Goal: Communication & Community: Answer question/provide support

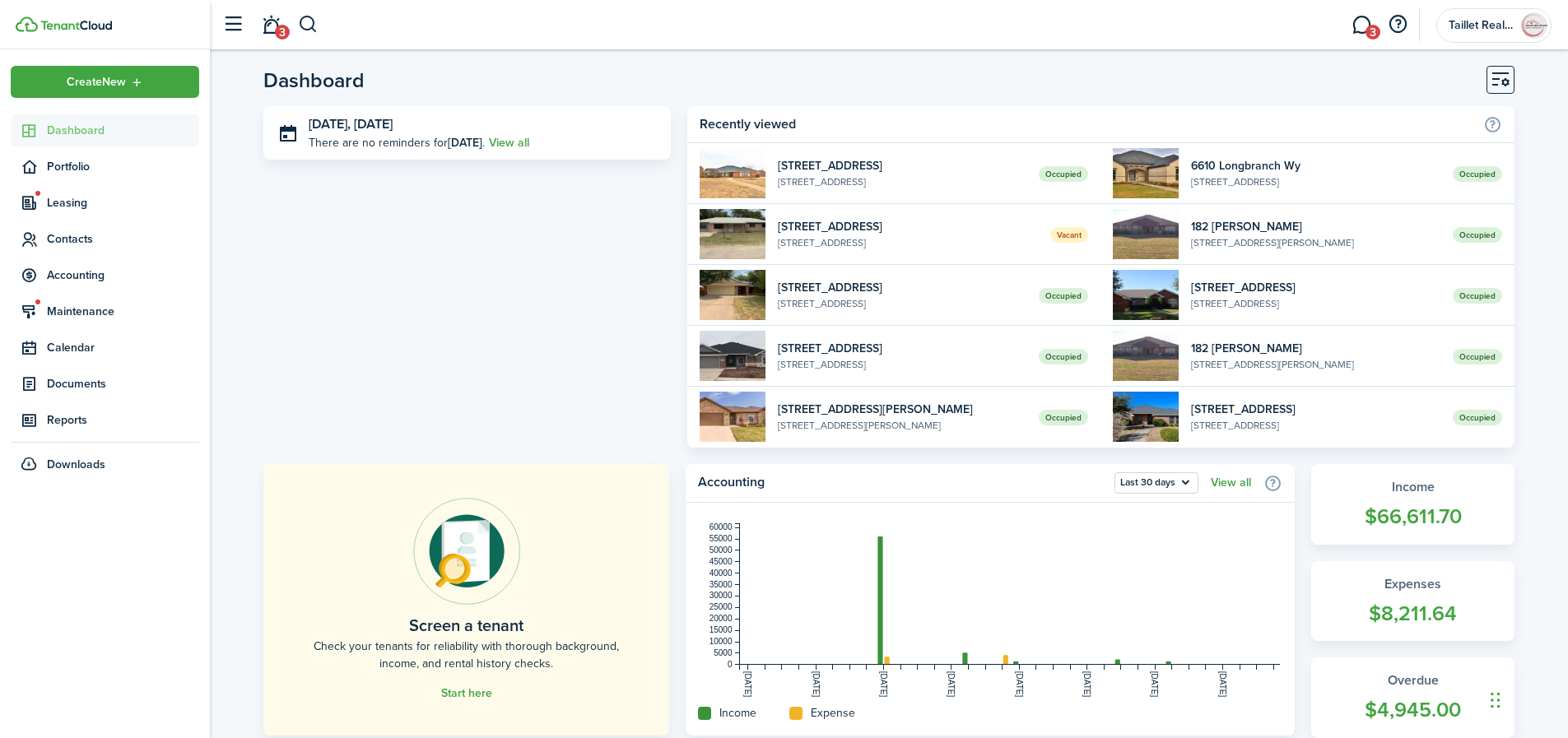
click at [272, 30] on link "3" at bounding box center [271, 25] width 31 height 42
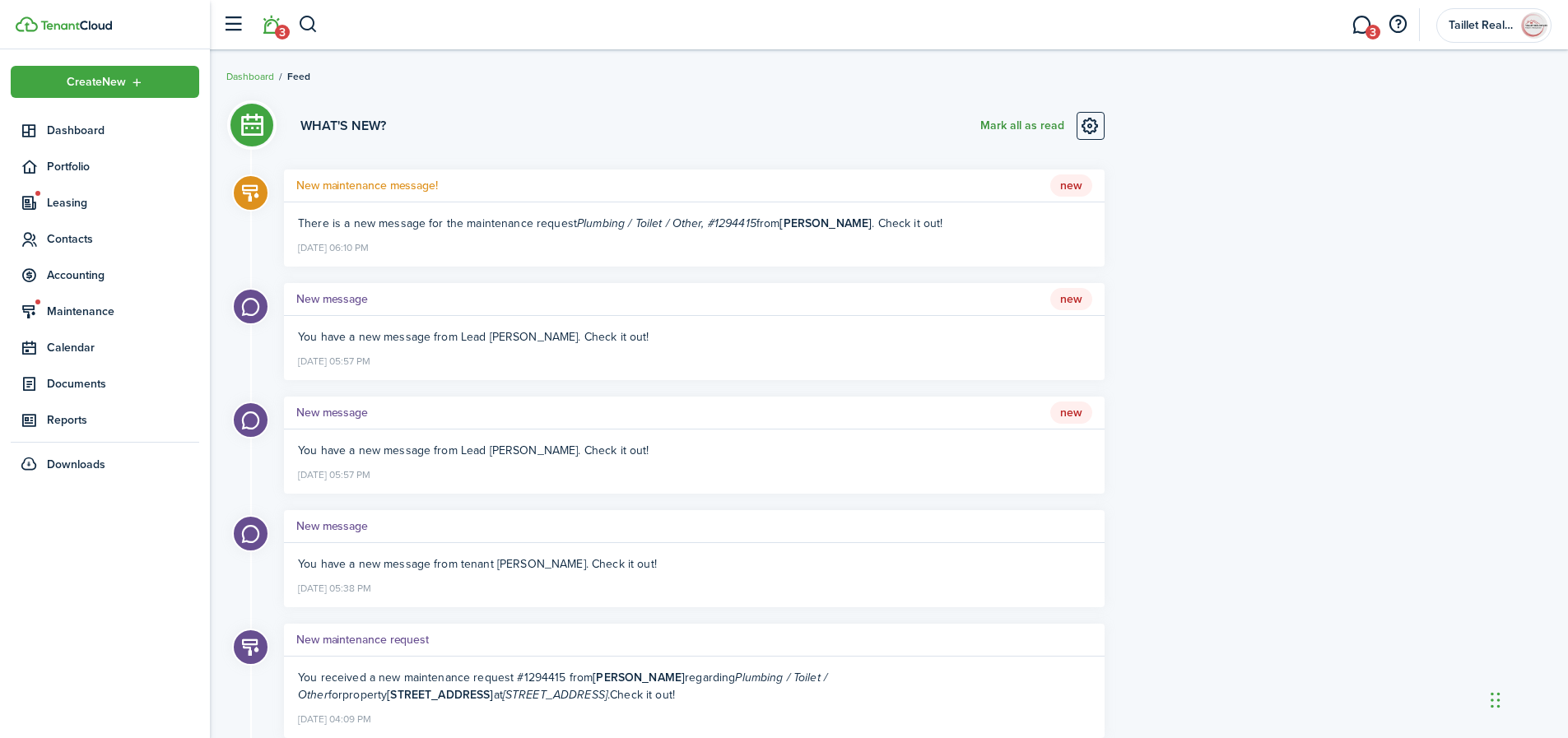
click at [990, 128] on button "Mark all as read" at bounding box center [1022, 126] width 84 height 28
click at [1368, 27] on span "3" at bounding box center [1372, 32] width 15 height 15
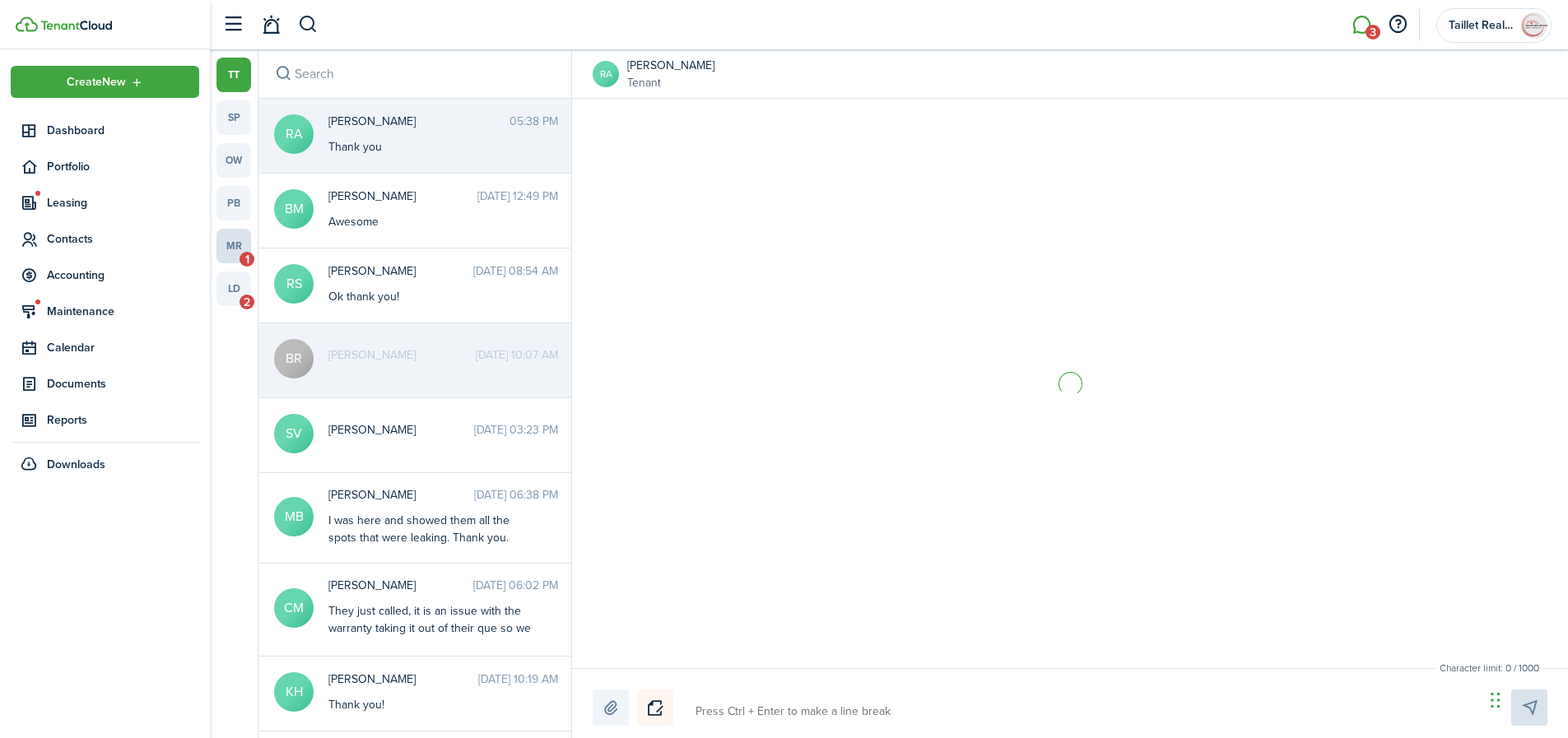
click at [236, 246] on link "mr 1" at bounding box center [234, 246] width 35 height 35
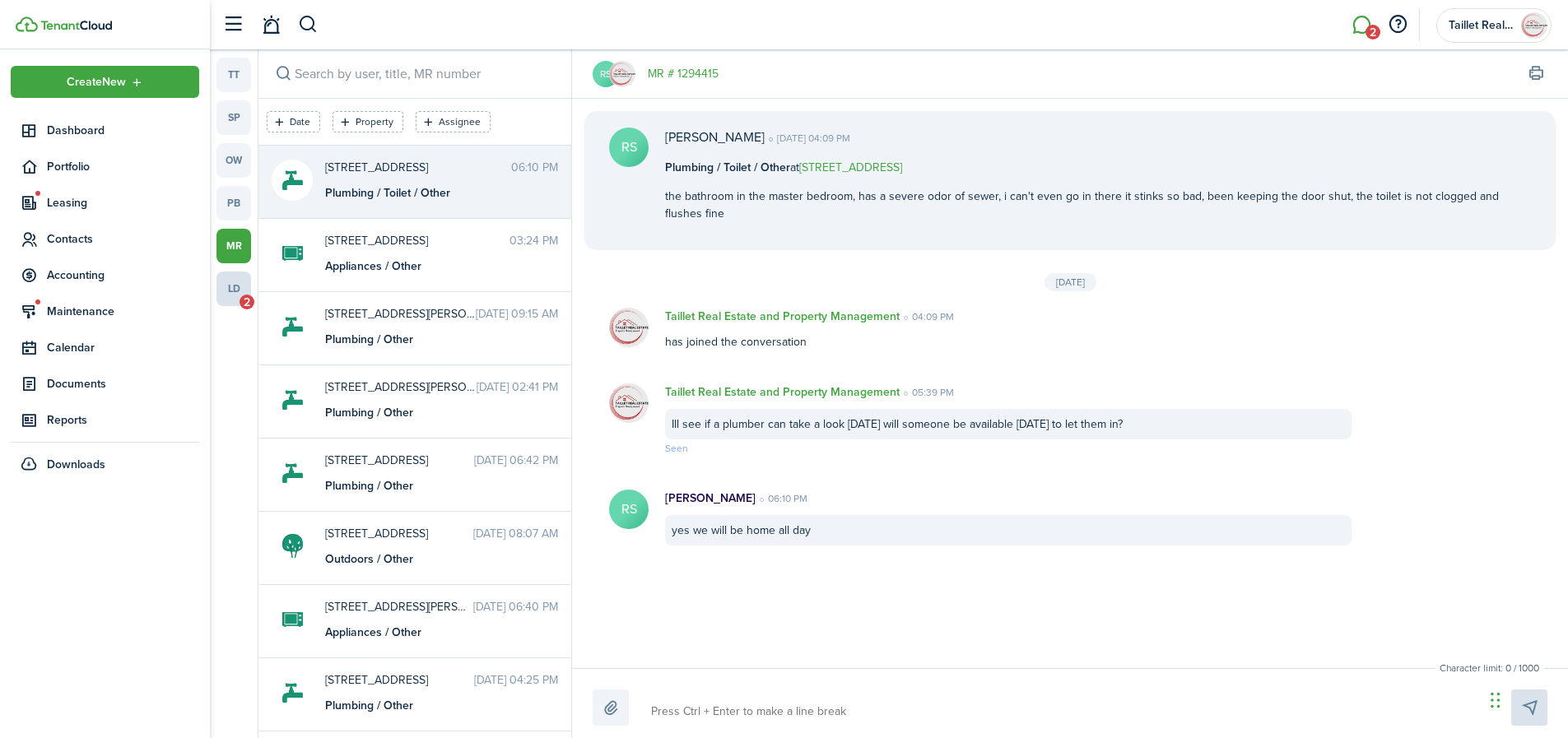
click at [226, 292] on link "ld 2" at bounding box center [234, 289] width 35 height 35
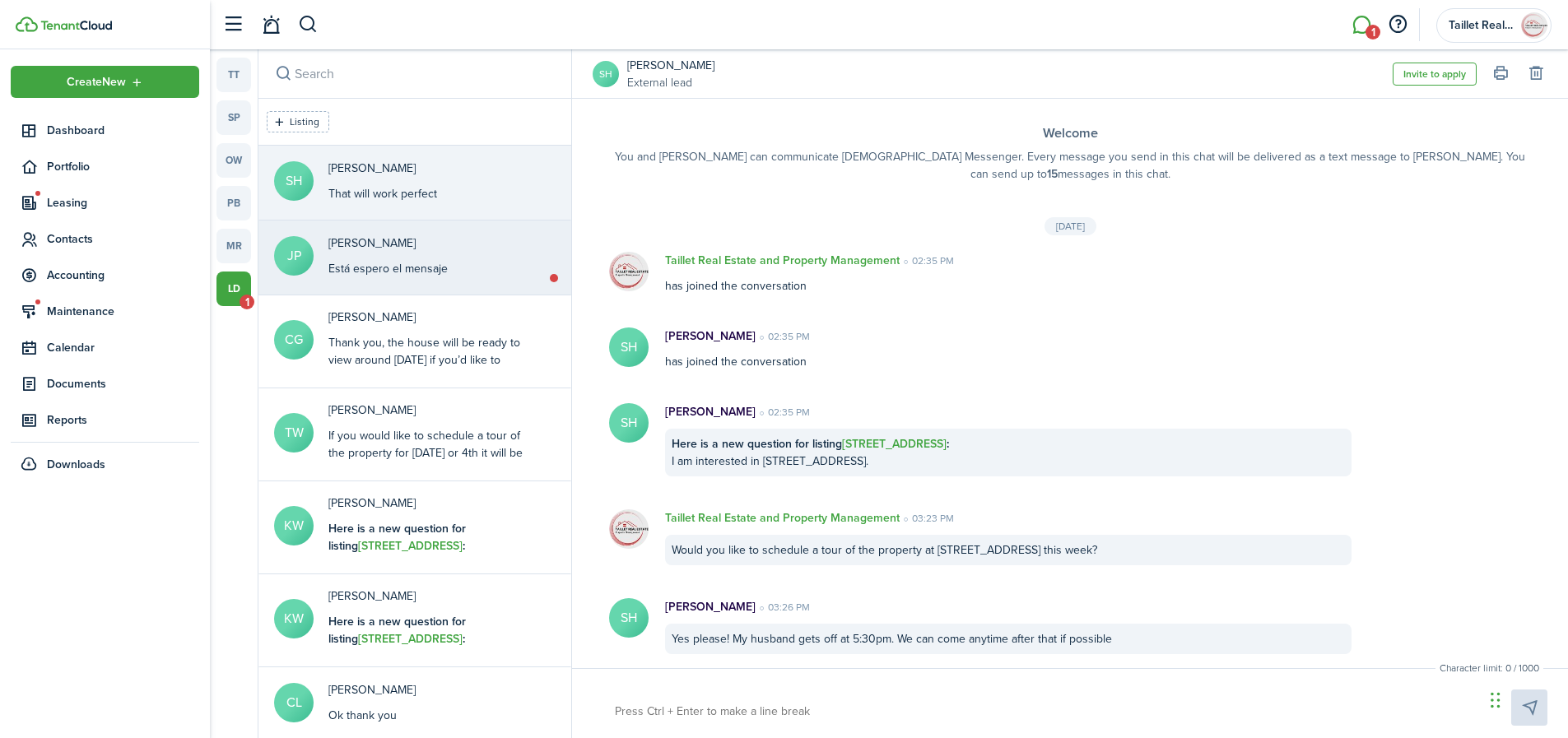
click at [433, 271] on div "Está espero el mensaje" at bounding box center [387, 268] width 119 height 17
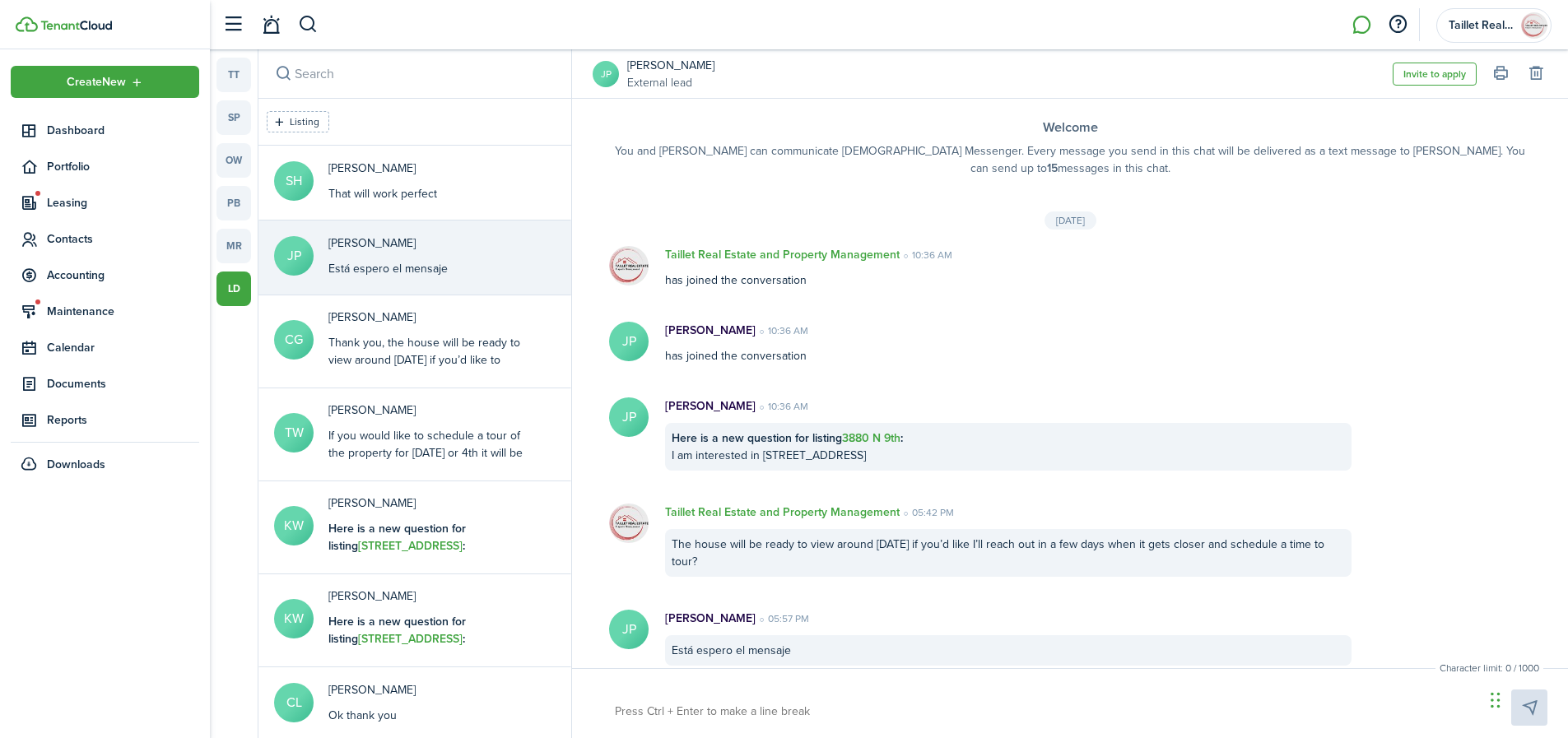
scroll to position [19, 0]
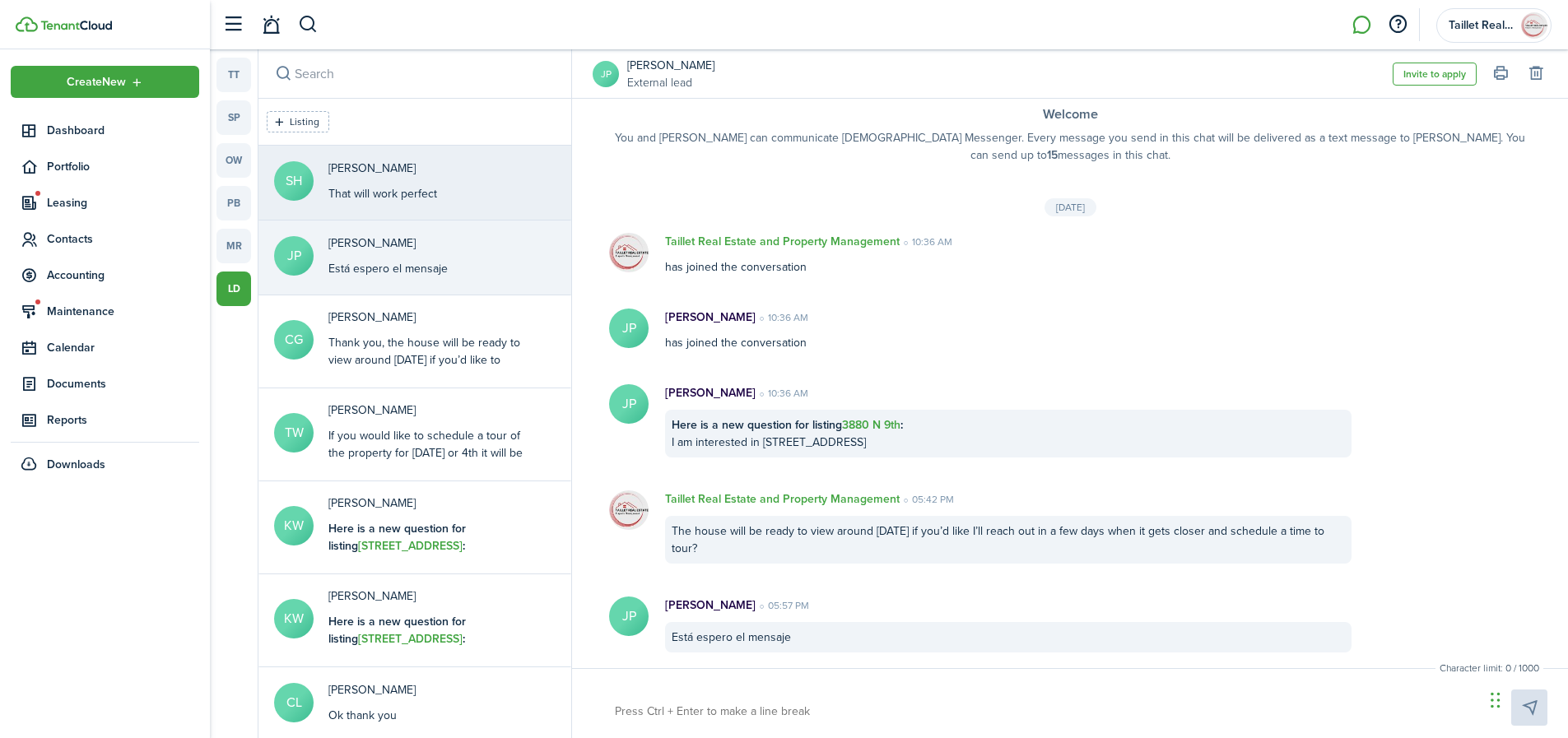
click at [426, 196] on div "That will work perfect" at bounding box center [382, 194] width 109 height 17
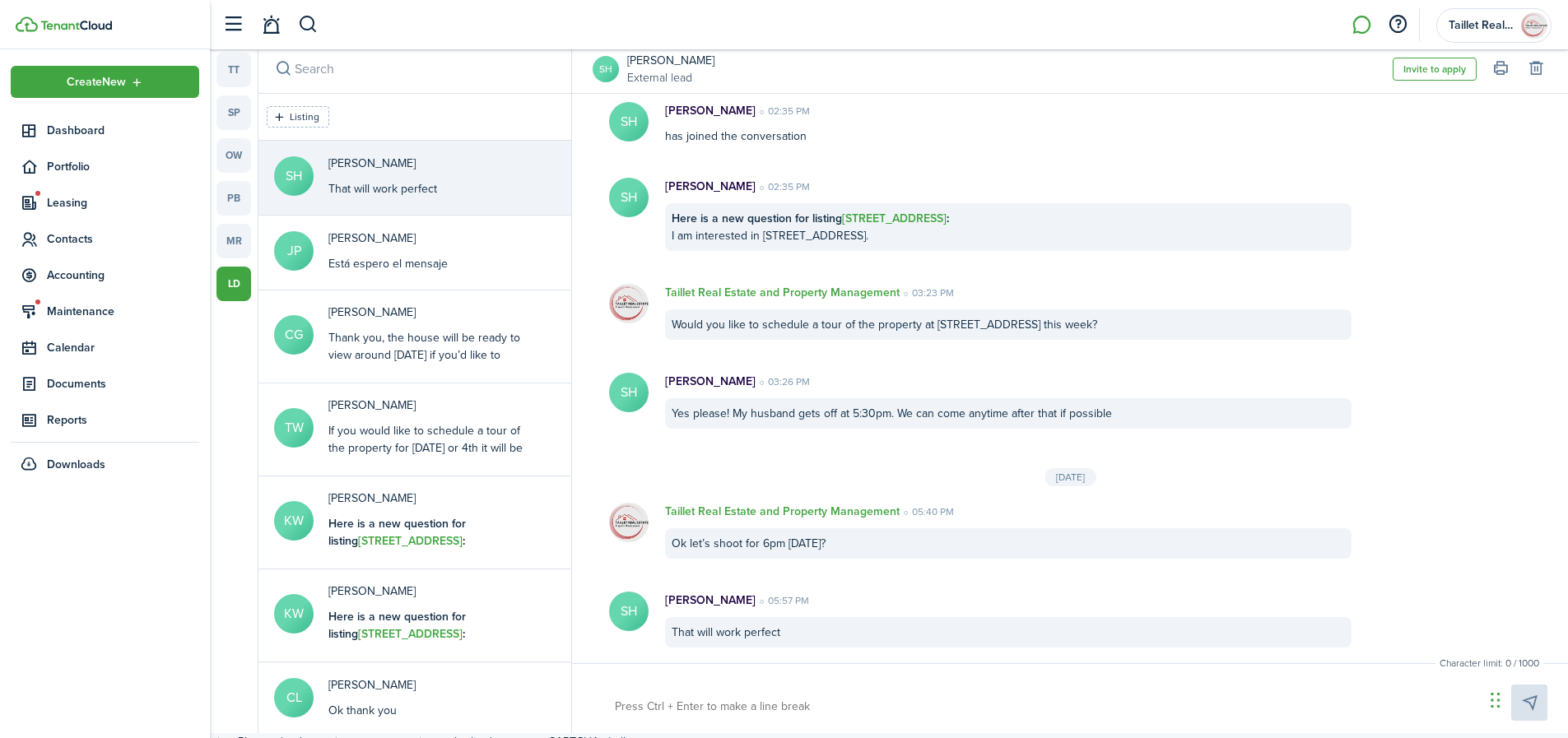
scroll to position [17, 0]
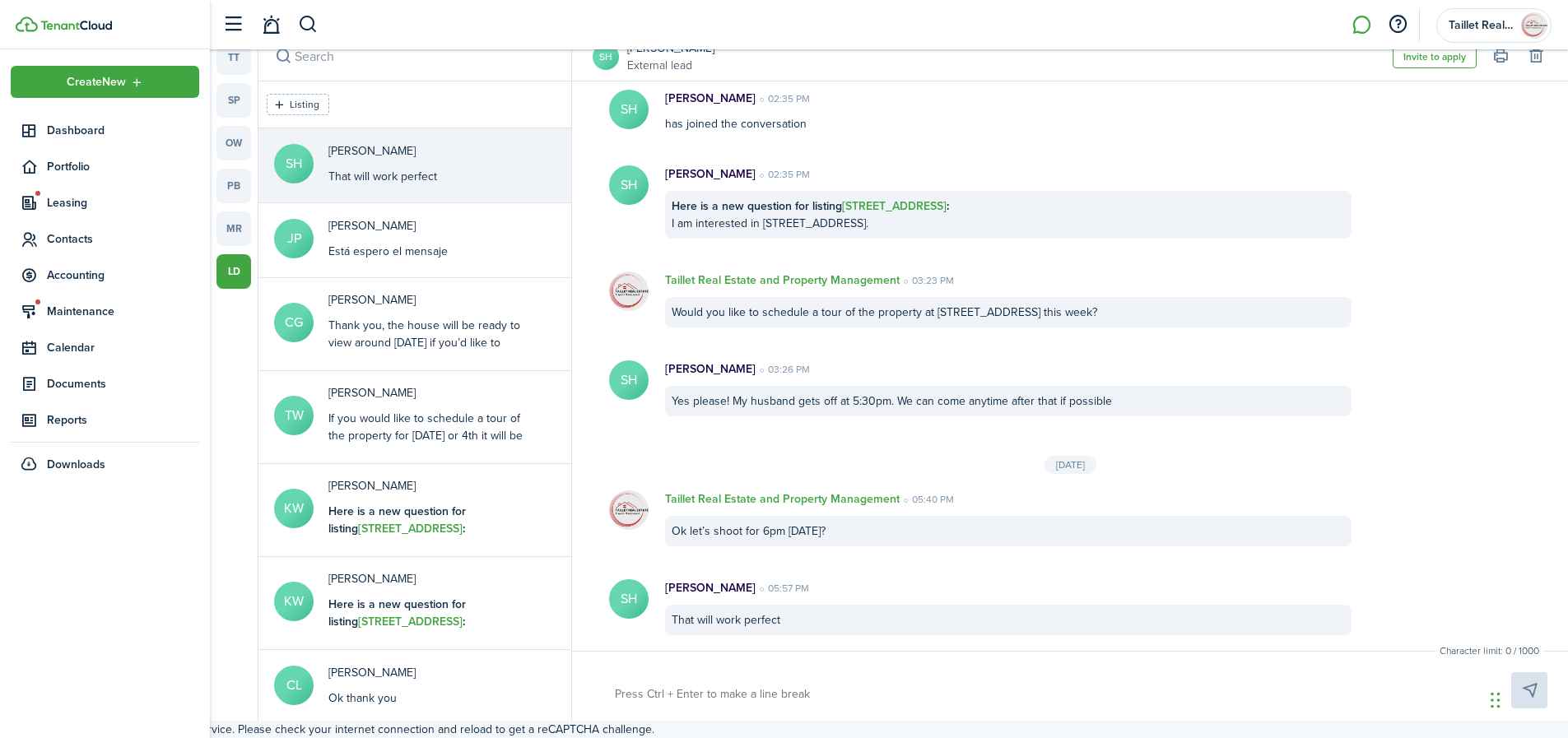
click at [779, 701] on textarea at bounding box center [1043, 695] width 869 height 28
type textarea "O"
type textarea "Ok"
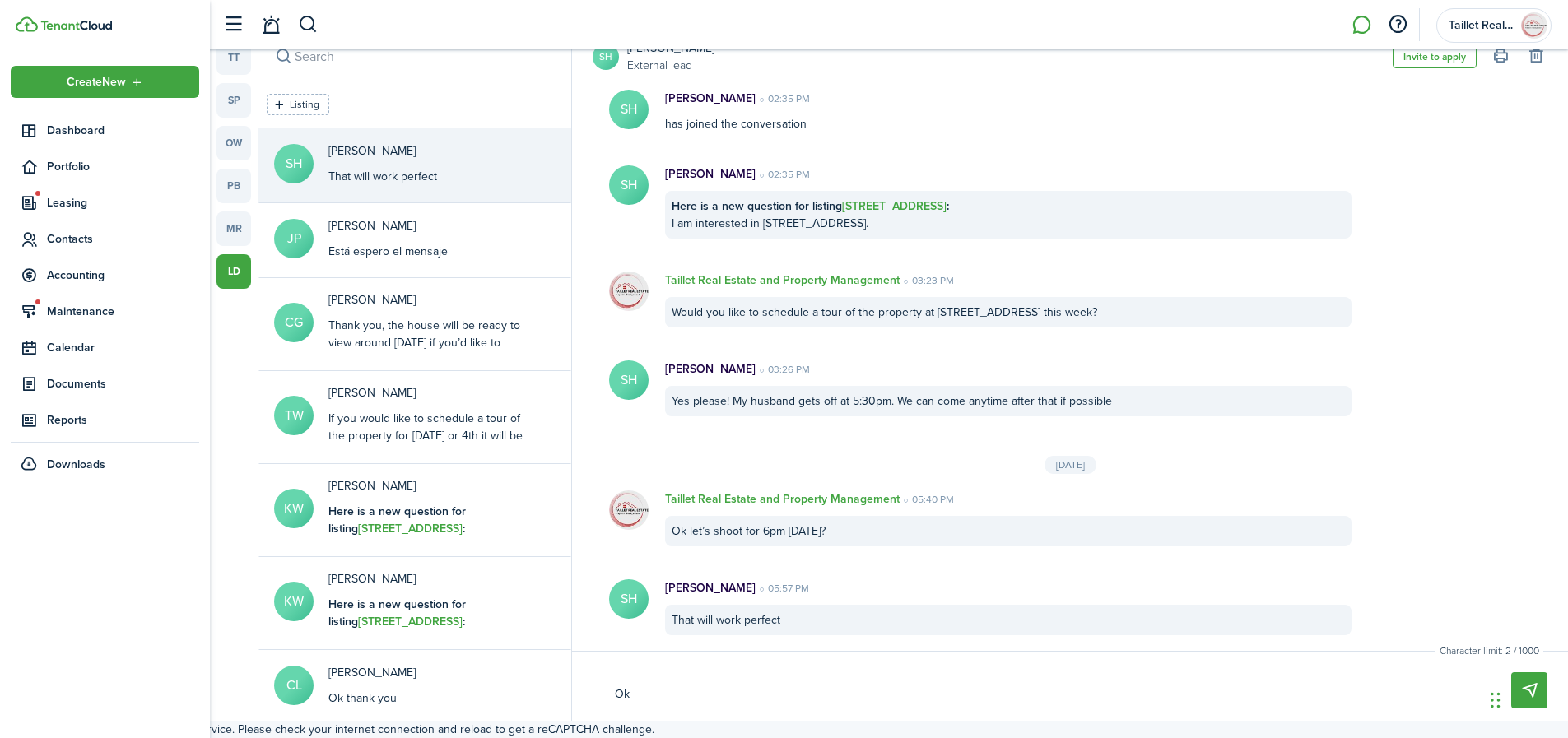
type textarea "Ok"
type textarea "Ok w"
type textarea "Ok we"
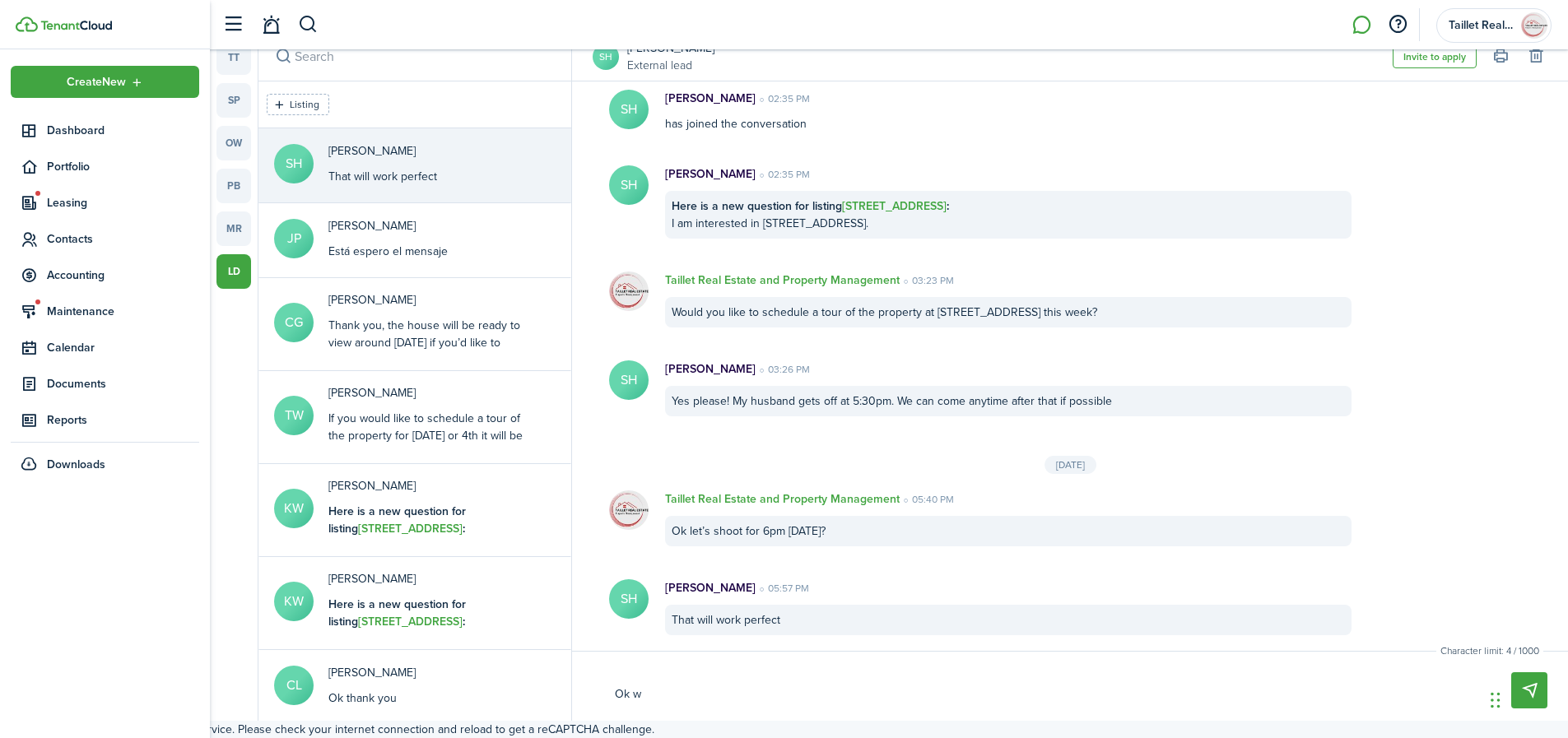
type textarea "Ok we"
type textarea "Ok we w"
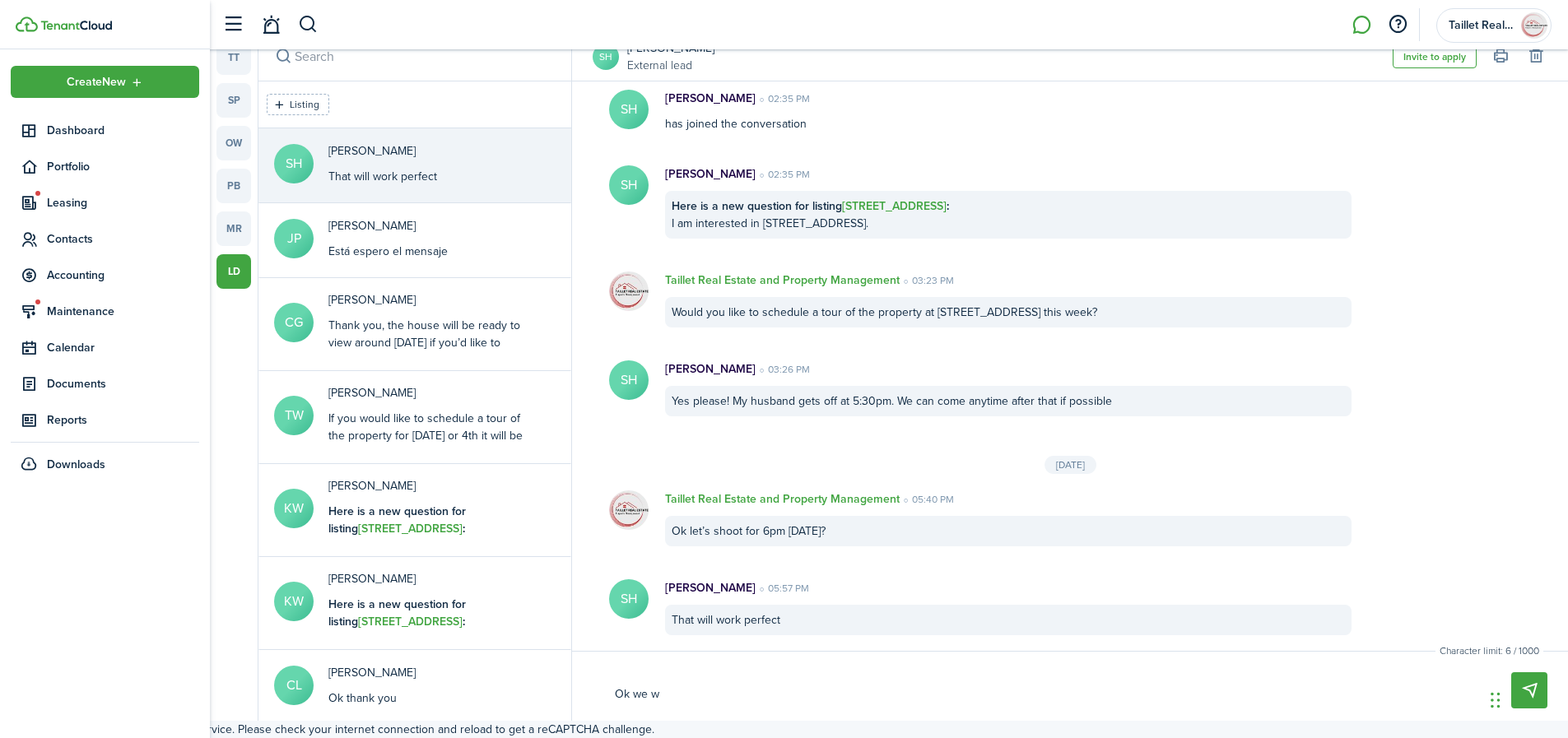
type textarea "Ok we wi"
type textarea "Ok we wil"
type textarea "Ok we will"
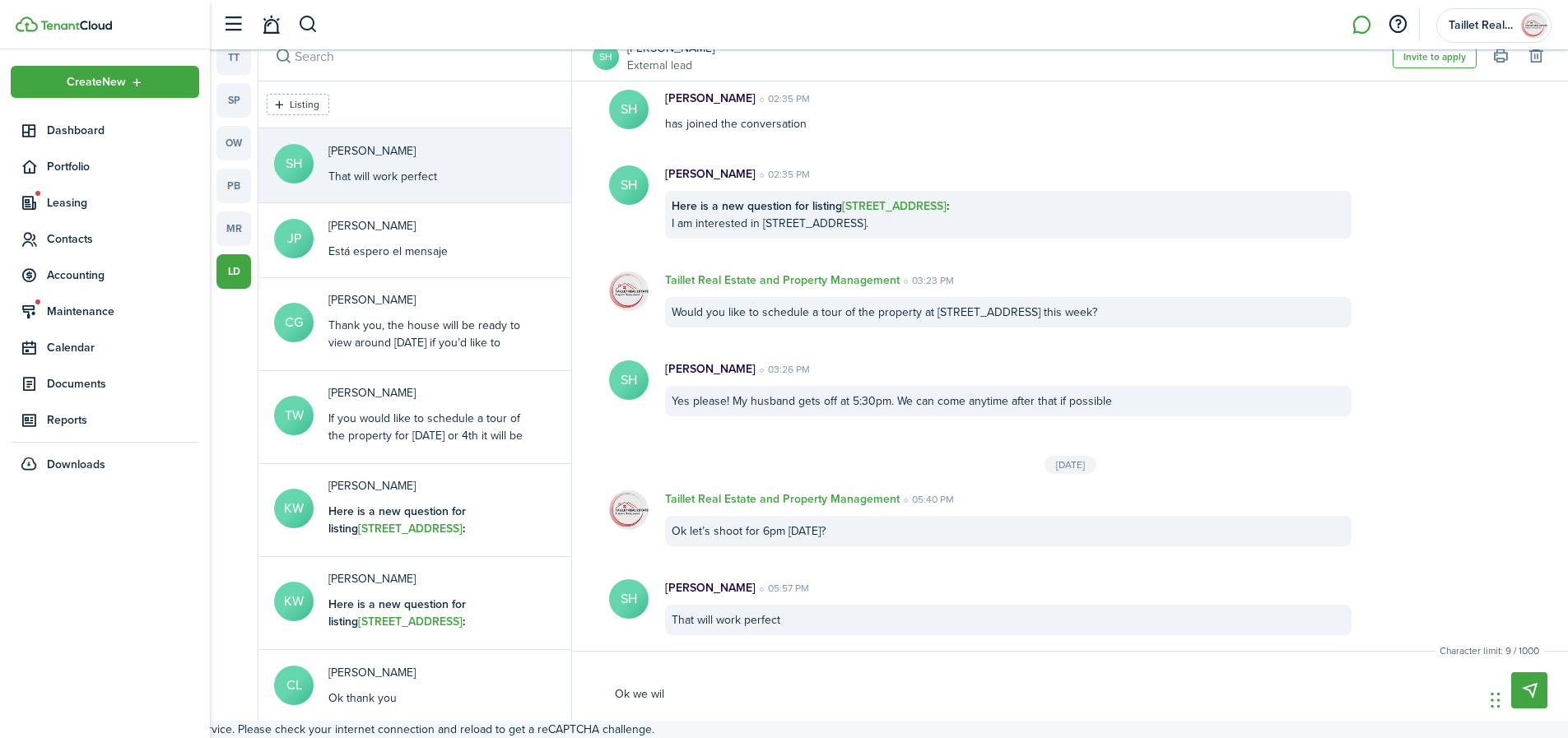
type textarea "Ok we will"
type textarea "Ok we will b"
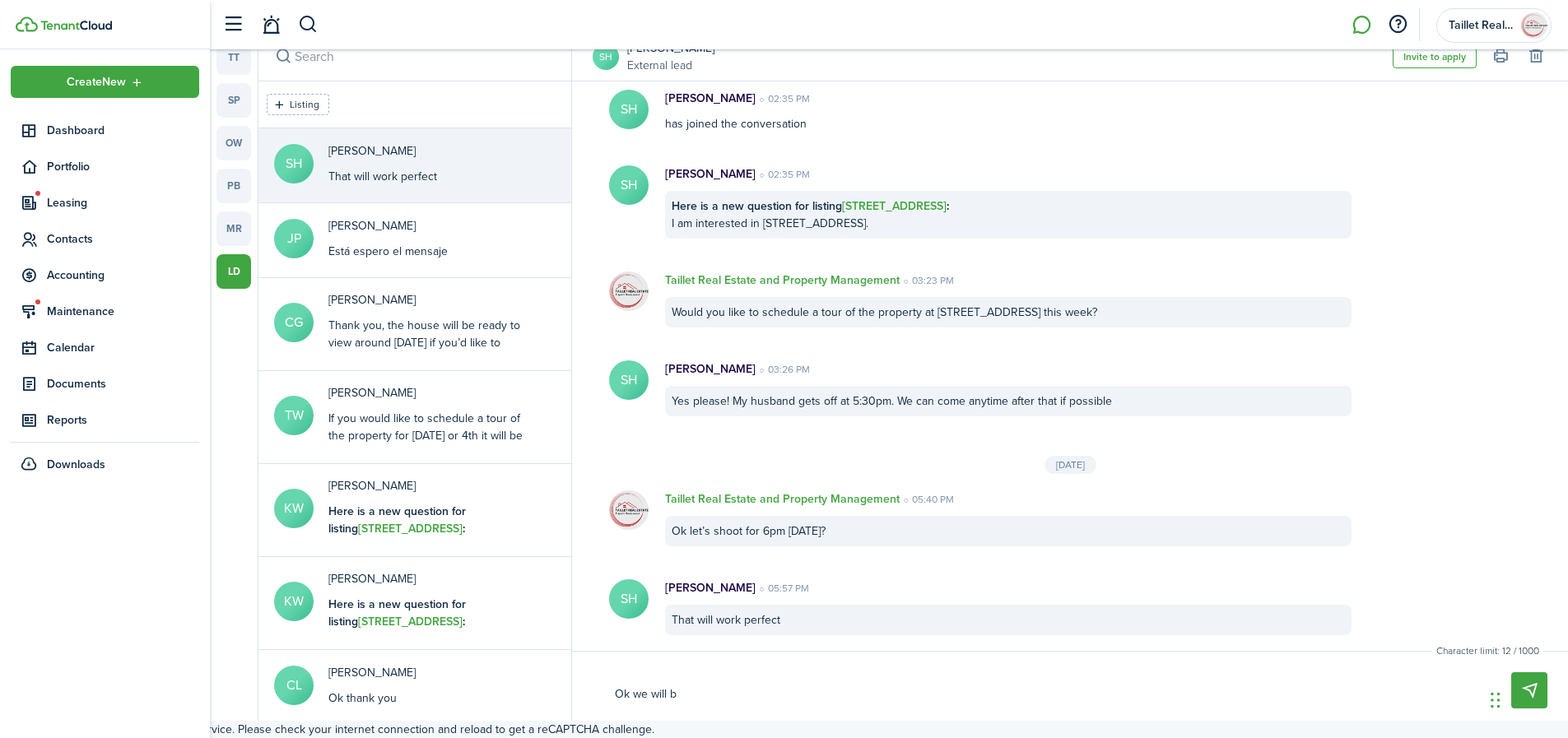
type textarea "Ok we will be"
type textarea "Ok we will be t"
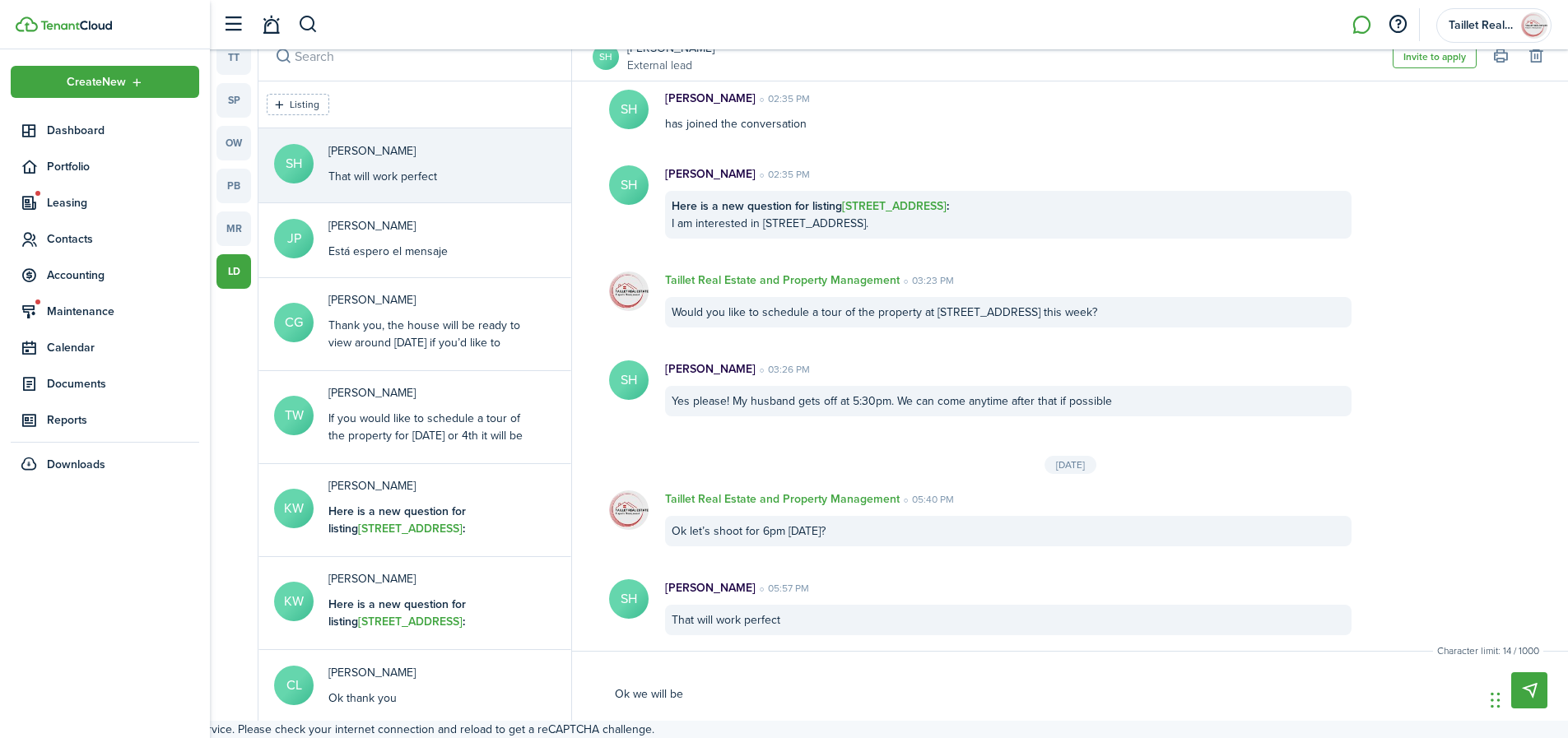
type textarea "Ok we will be t"
type textarea "Ok we will be th"
type textarea "Ok we will be the"
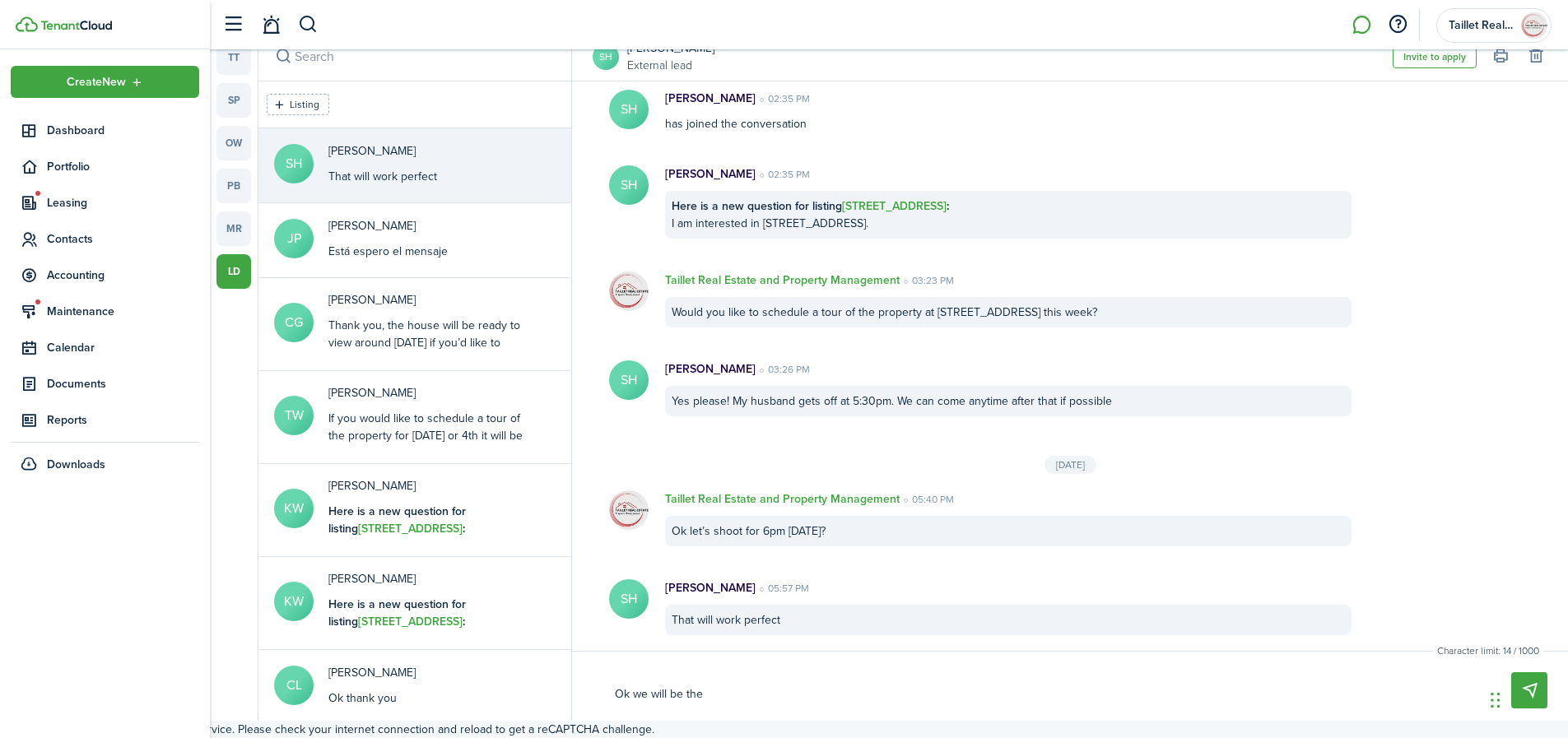
type textarea "Ok we will be ther"
type textarea "Ok we will be there"
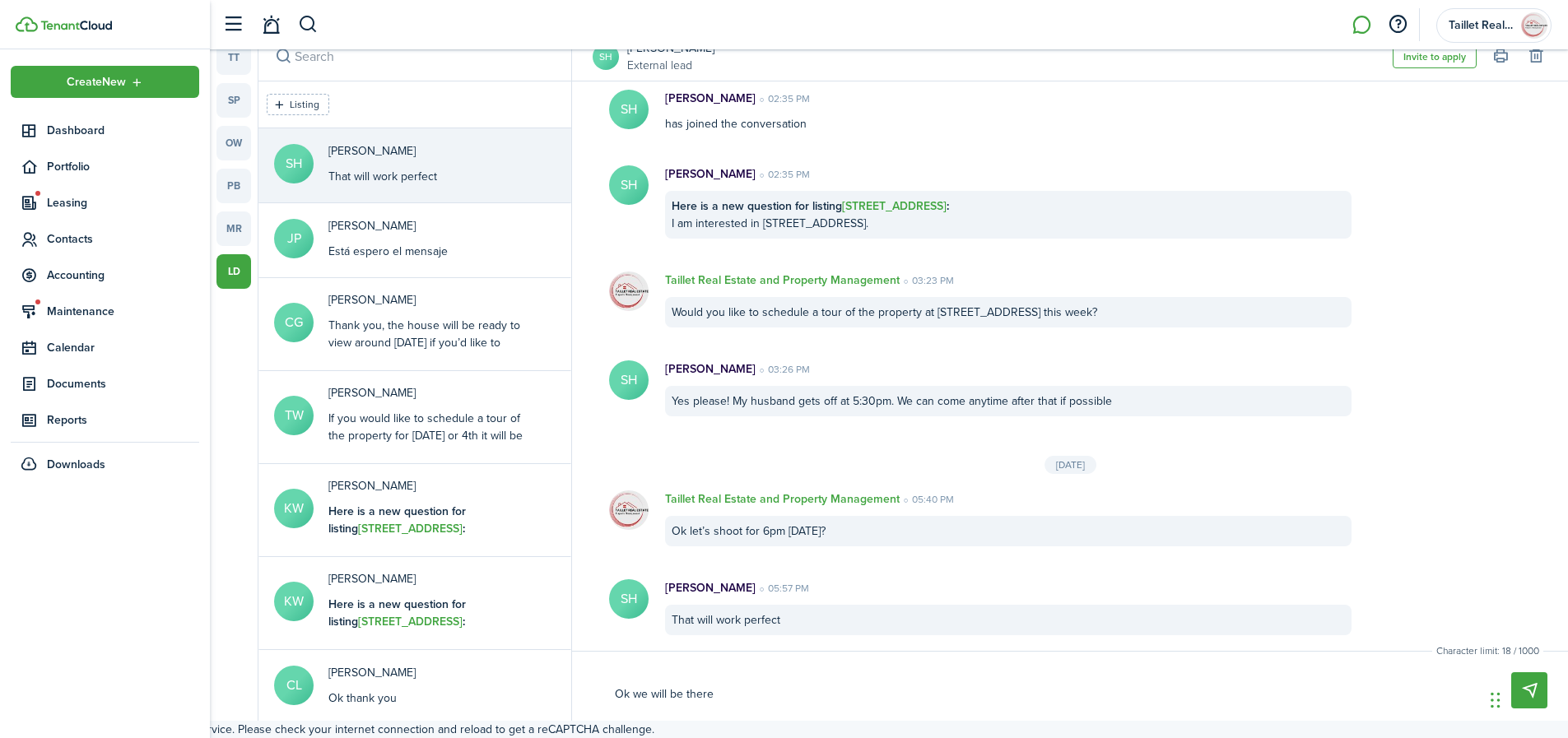
type textarea "Ok we will be there"
type textarea "Ok we will be there t"
type textarea "Ok we will be there th"
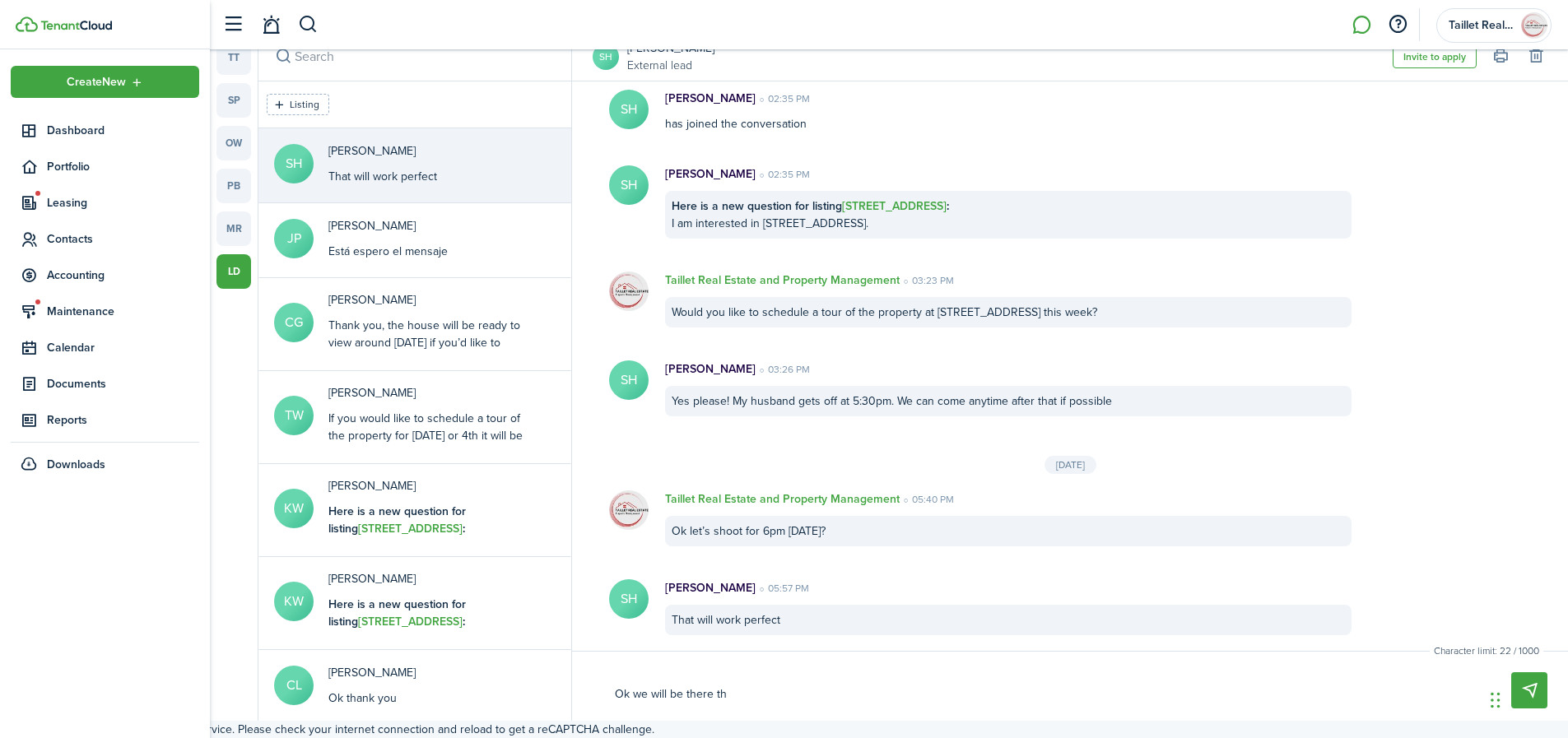
type textarea "Ok we will be there t"
type textarea "Ok we will be there"
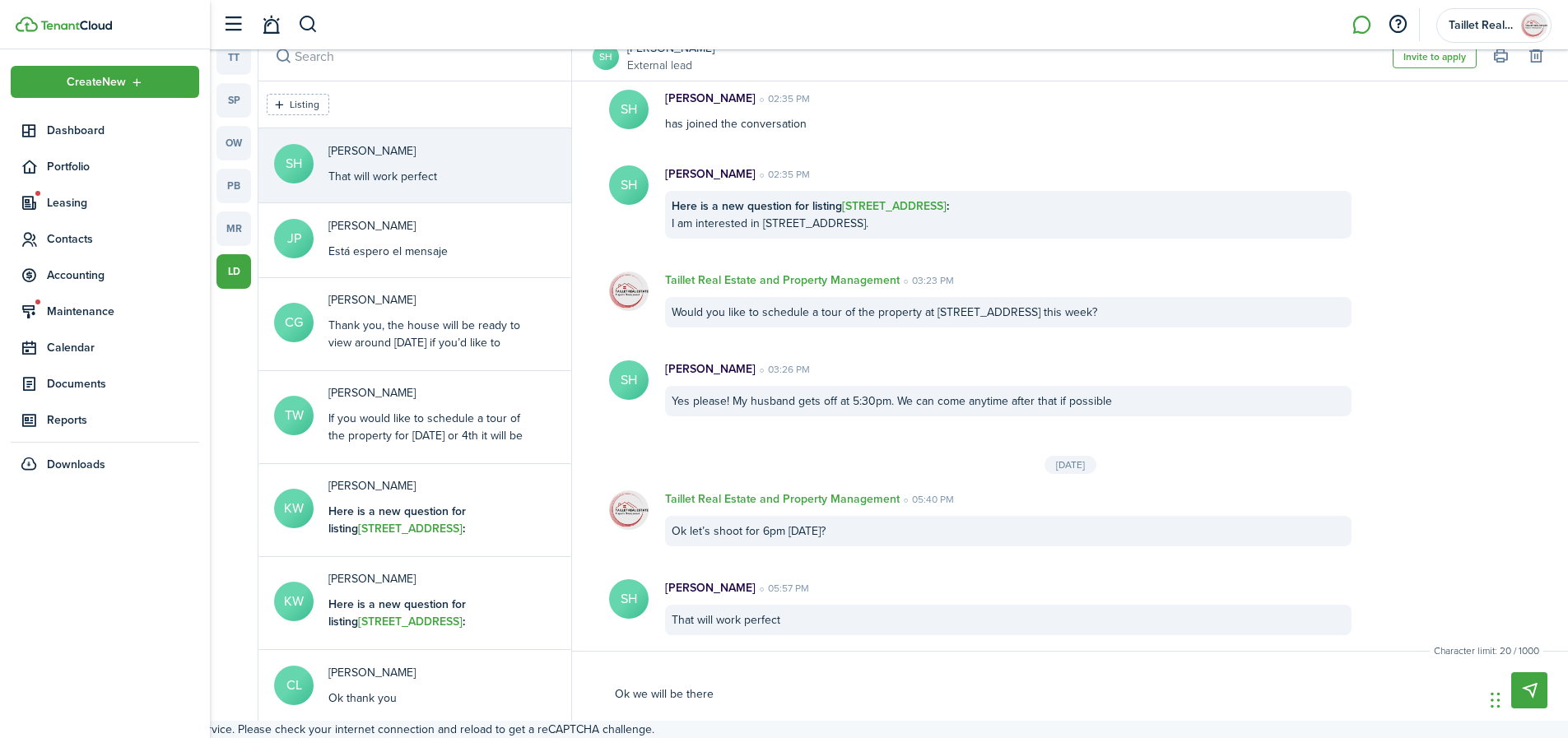
type textarea "Ok we will be there"
type textarea "Ok we will be ther"
type textarea "Ok we will be the"
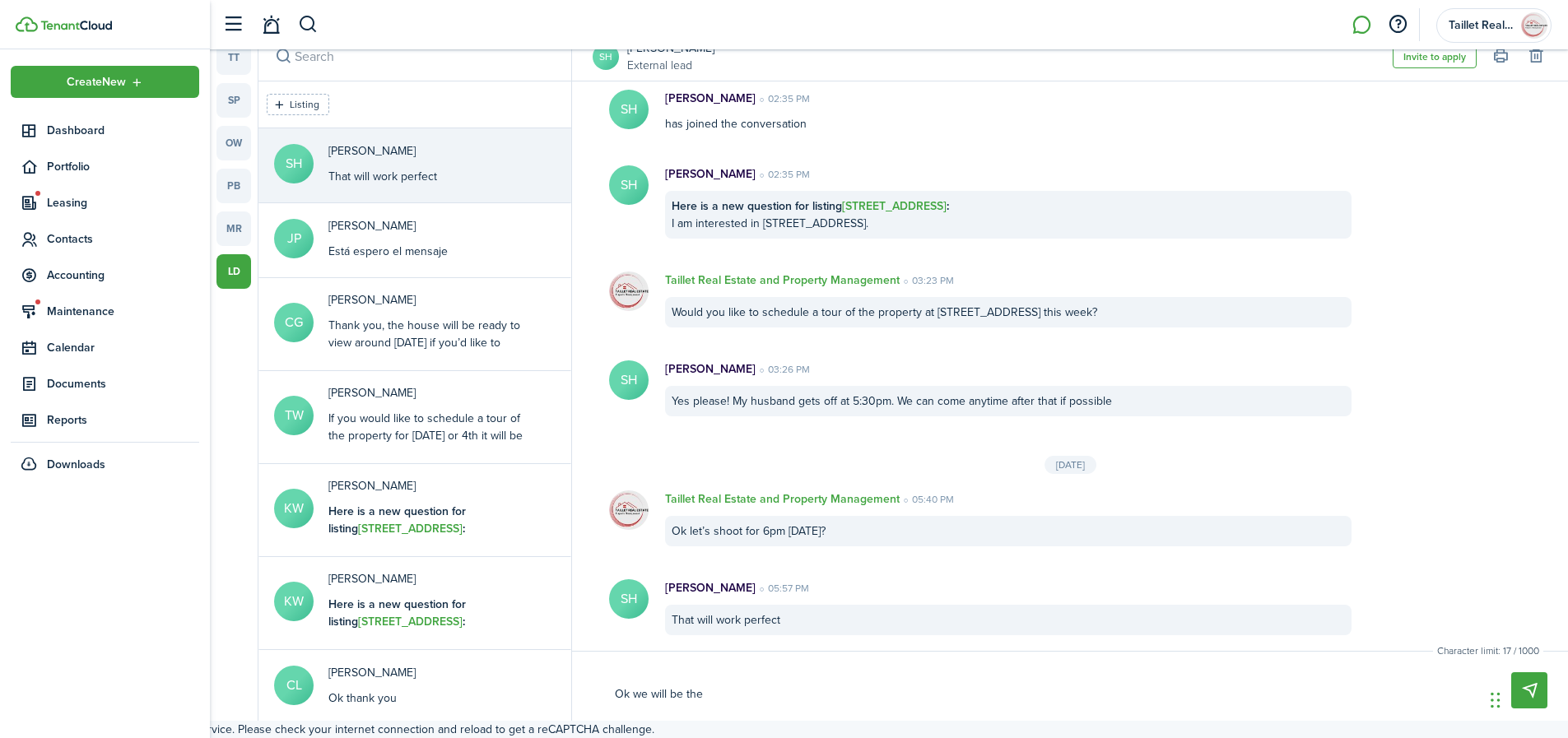
type textarea "Ok we will be th"
type textarea "Ok we will be t"
type textarea "Ok we will be"
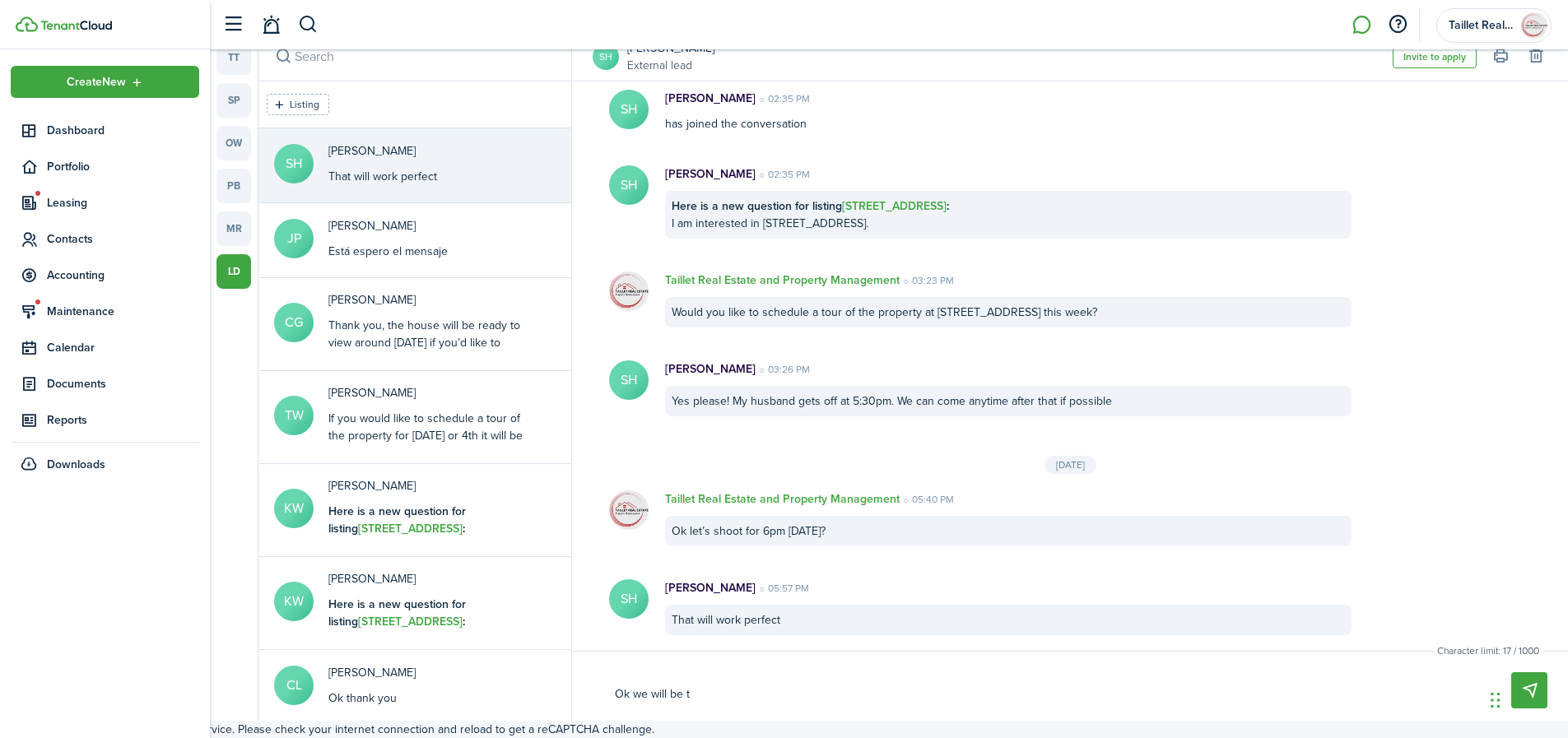
type textarea "Ok we will be"
type textarea "Ok we will b"
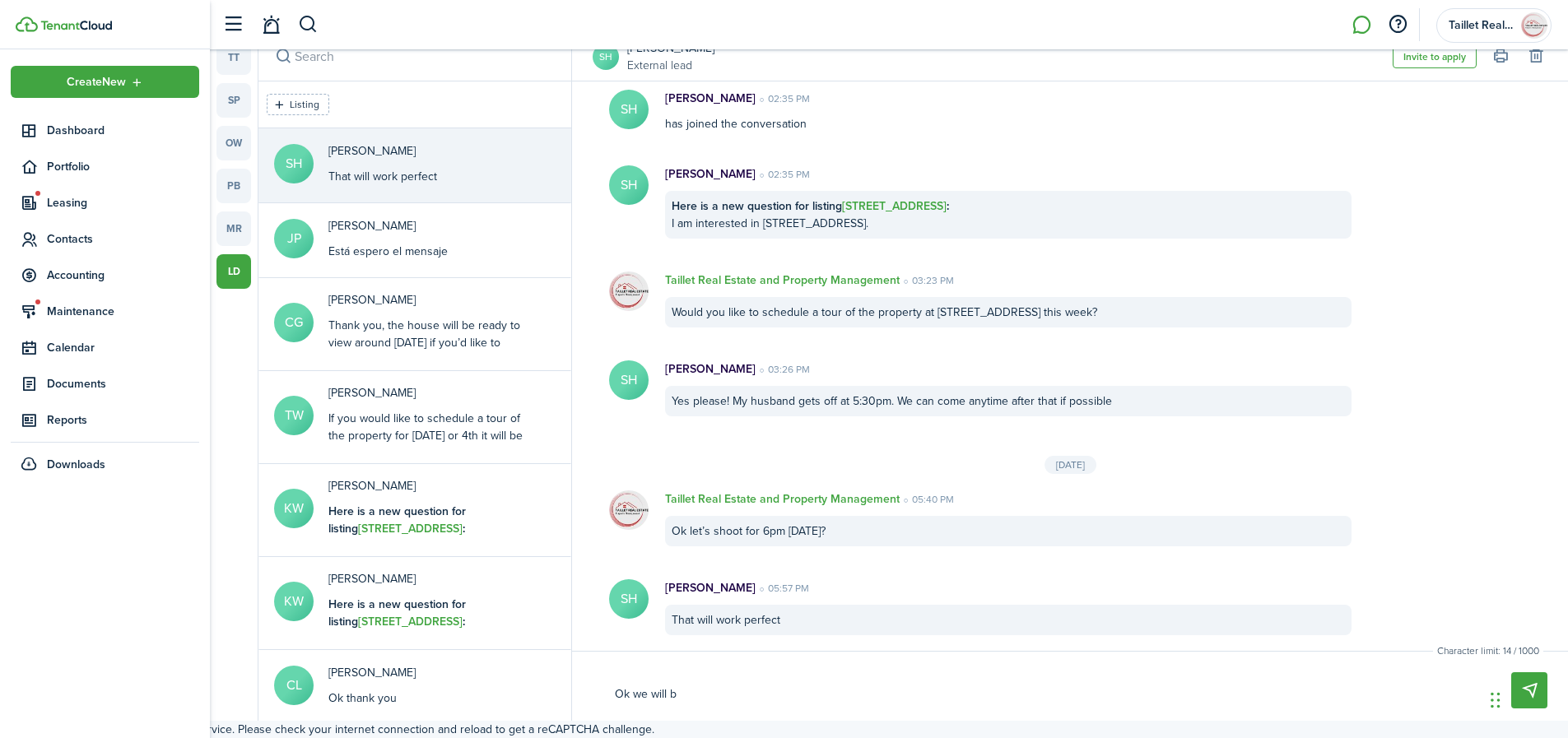
type textarea "Ok we will"
type textarea "Ok we wil"
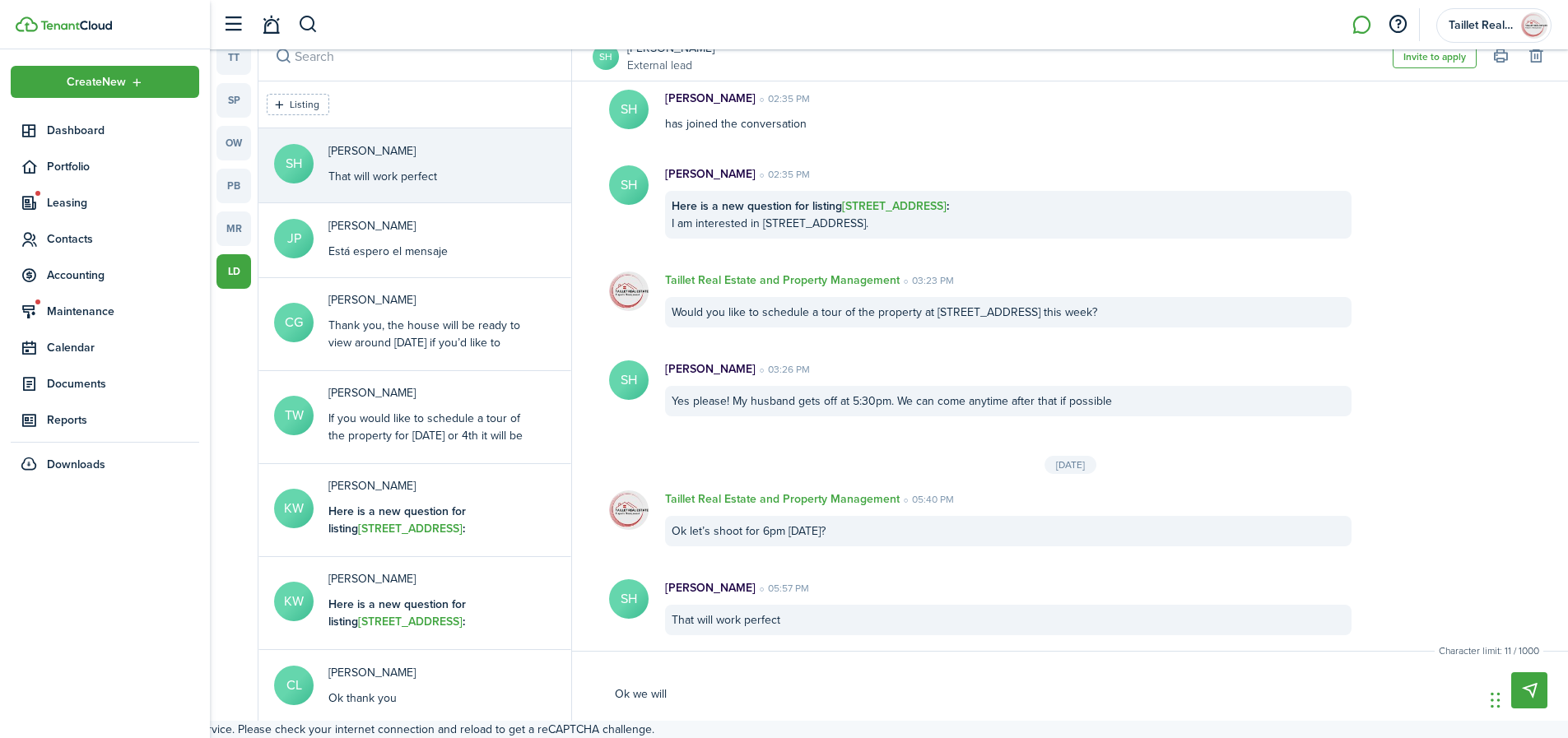
type textarea "Ok we wil"
type textarea "Ok we wi"
type textarea "Ok we w"
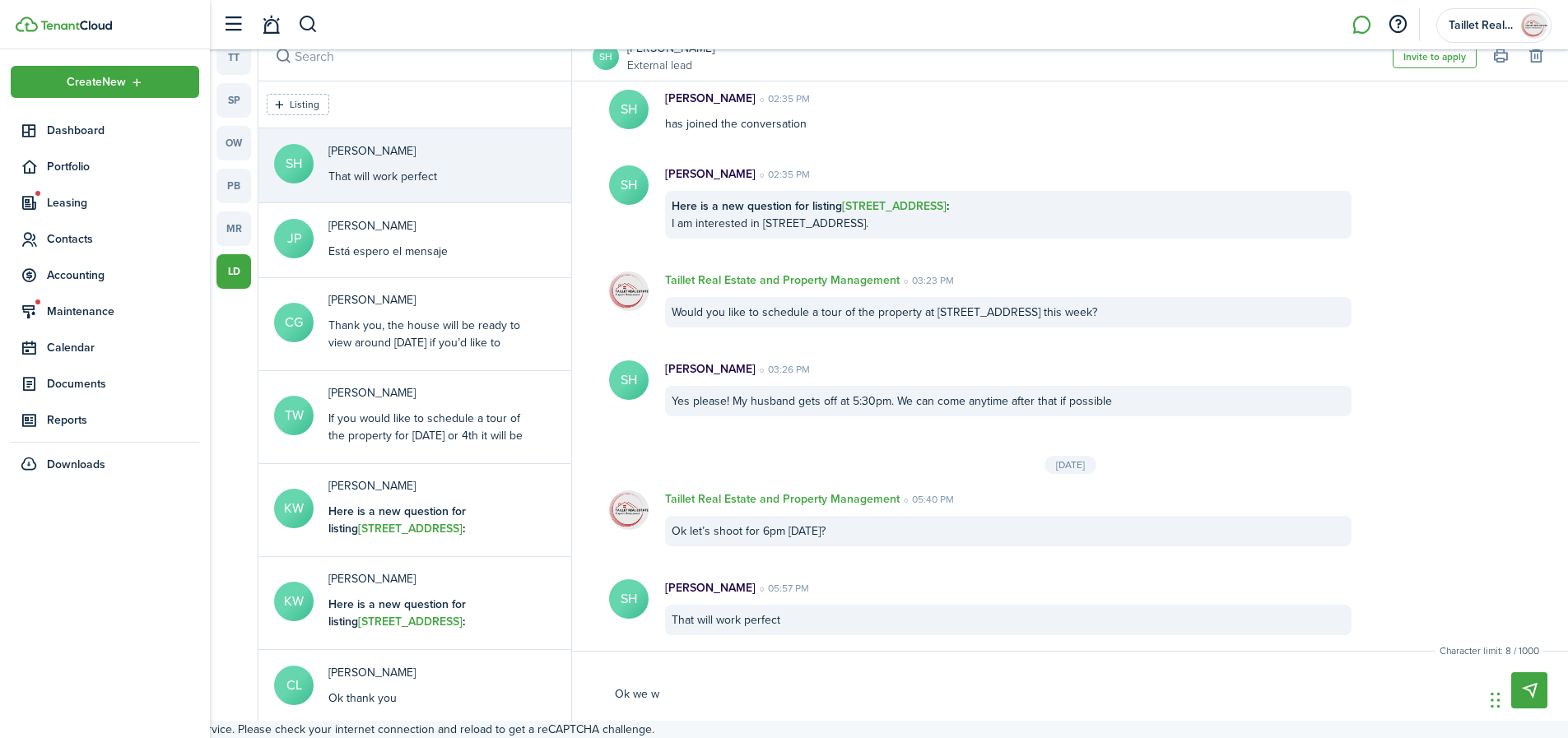
type textarea "Ok we"
type textarea "Ok w"
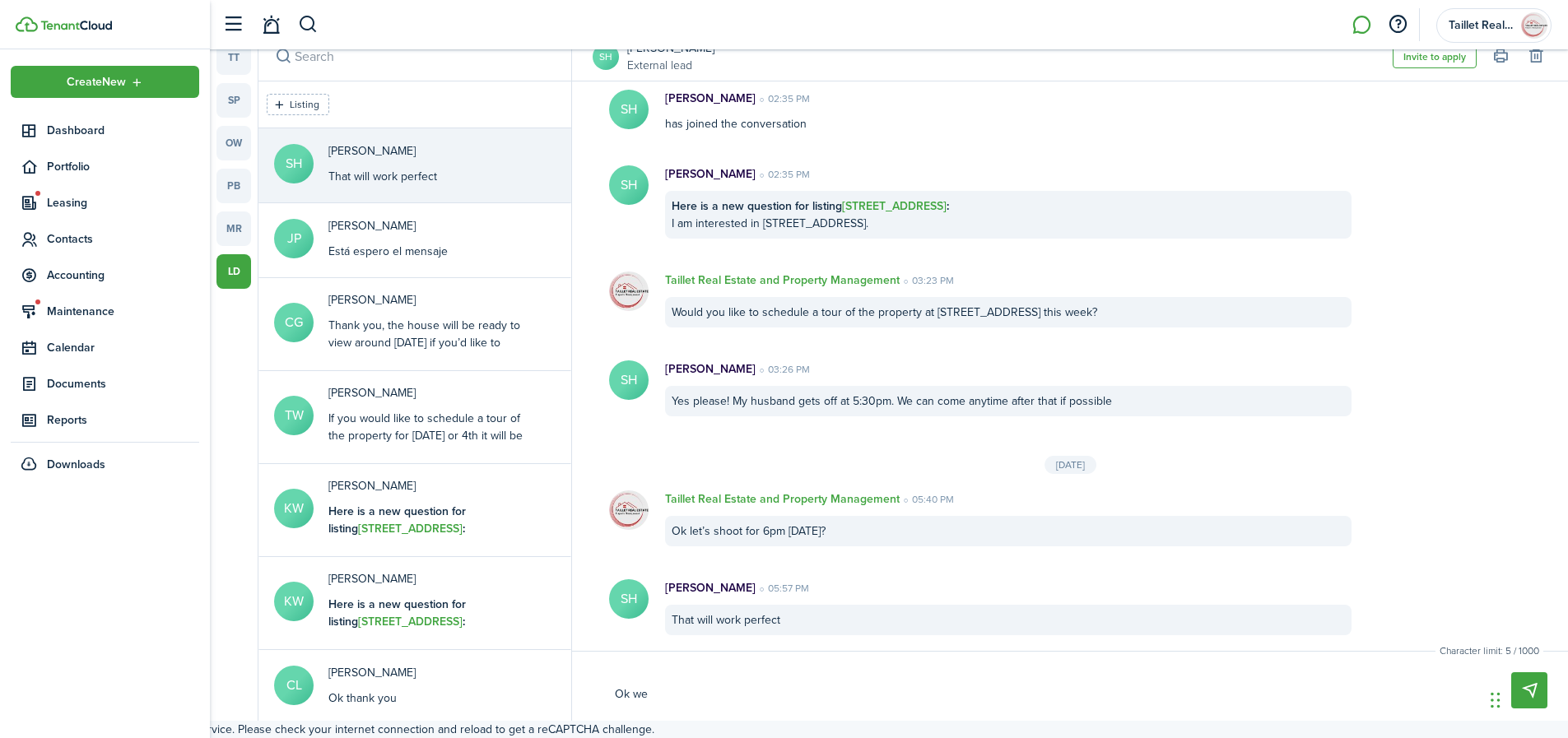
type textarea "Ok w"
type textarea "Ok"
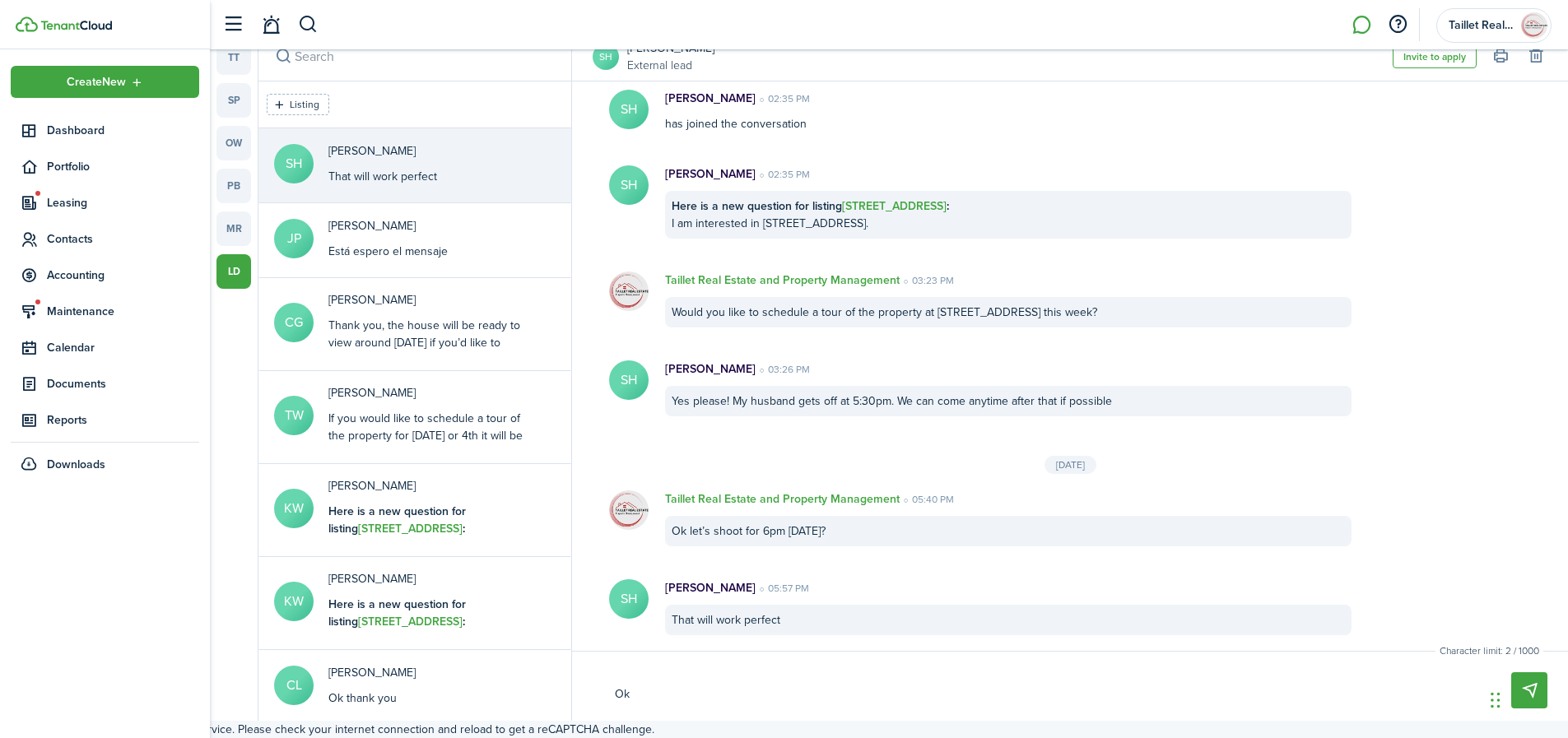
type textarea "Ok"
type textarea "Ok t"
type textarea "Ok th"
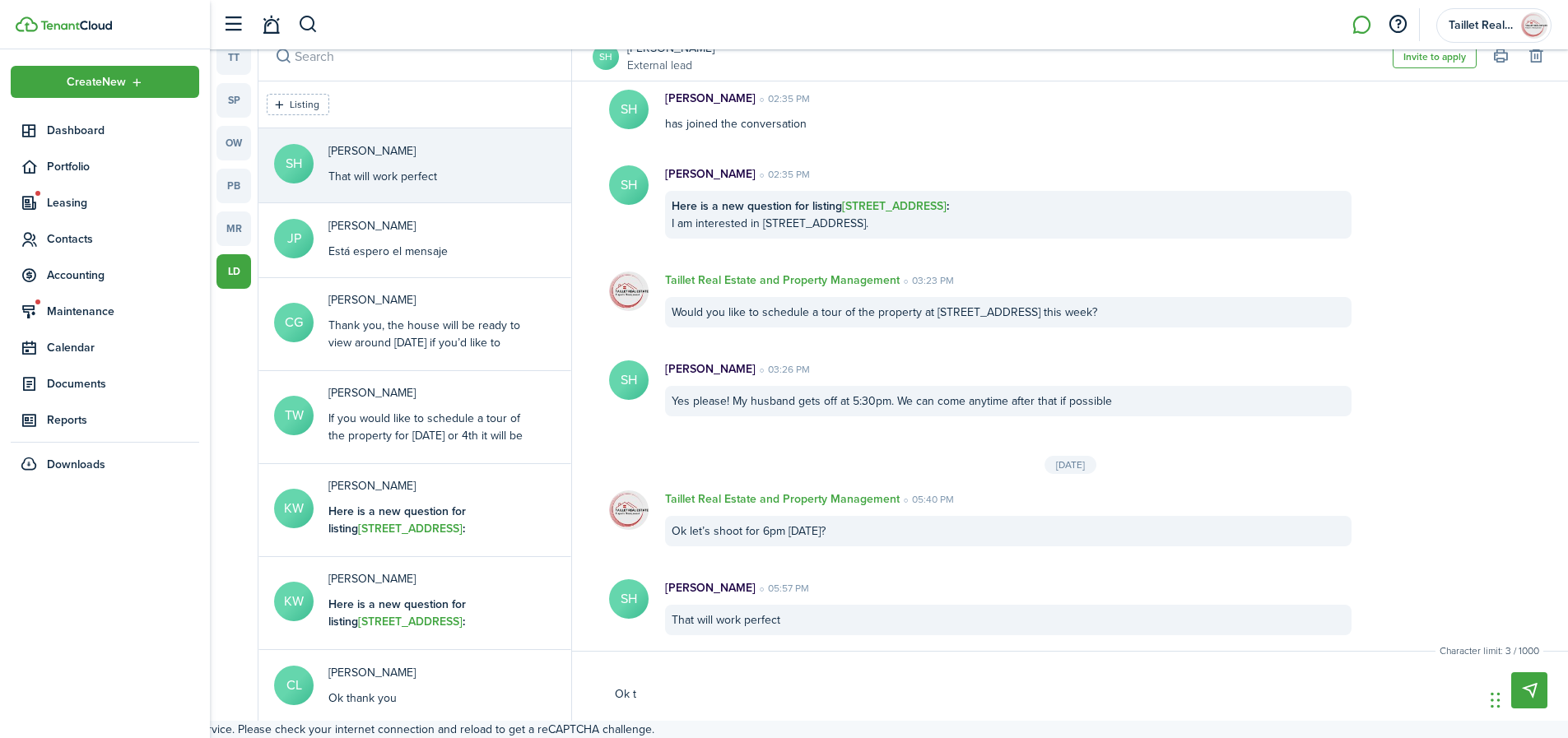
type textarea "Ok th"
type textarea "Ok tha"
type textarea "Ok than"
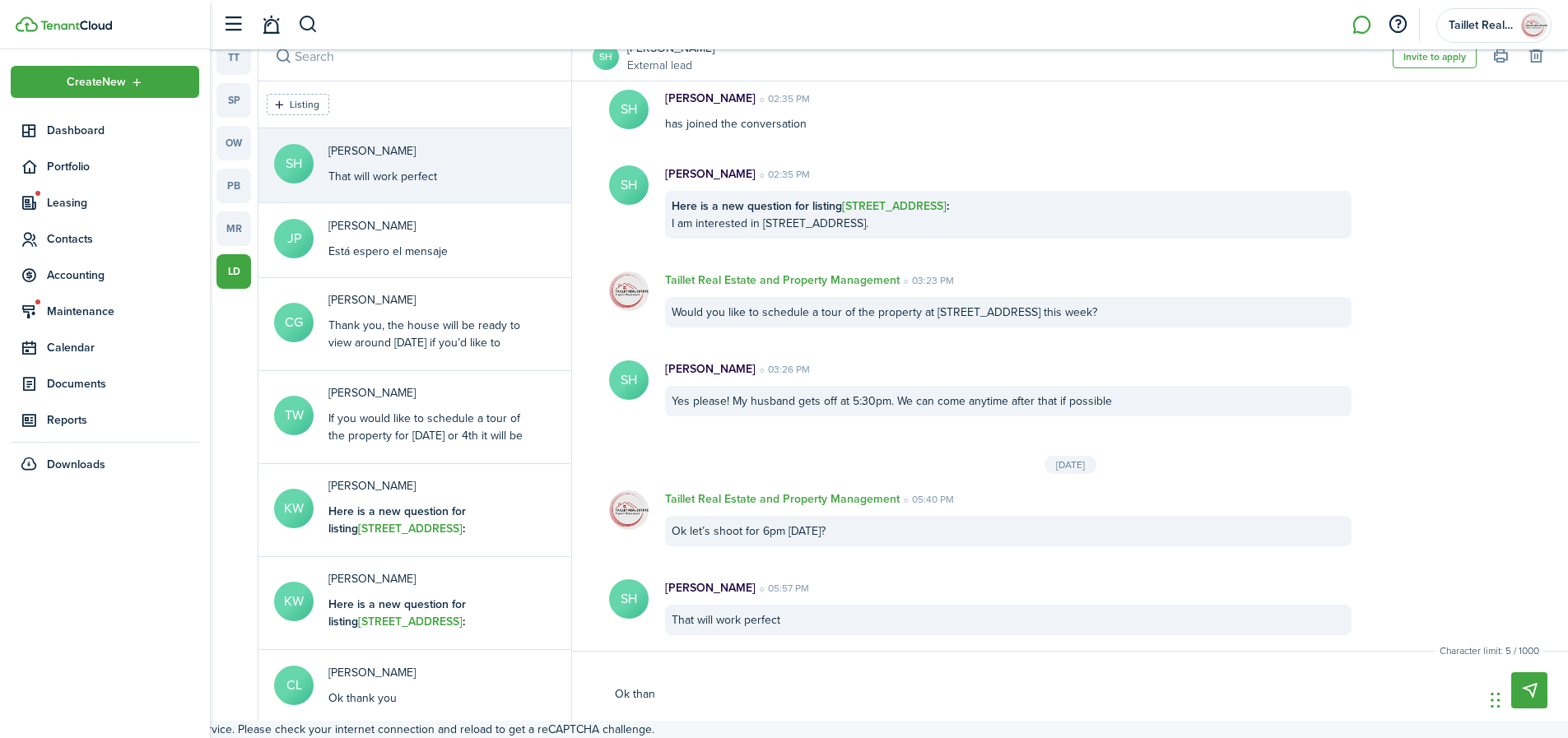
type textarea "Ok thank"
type textarea "Ok thank u"
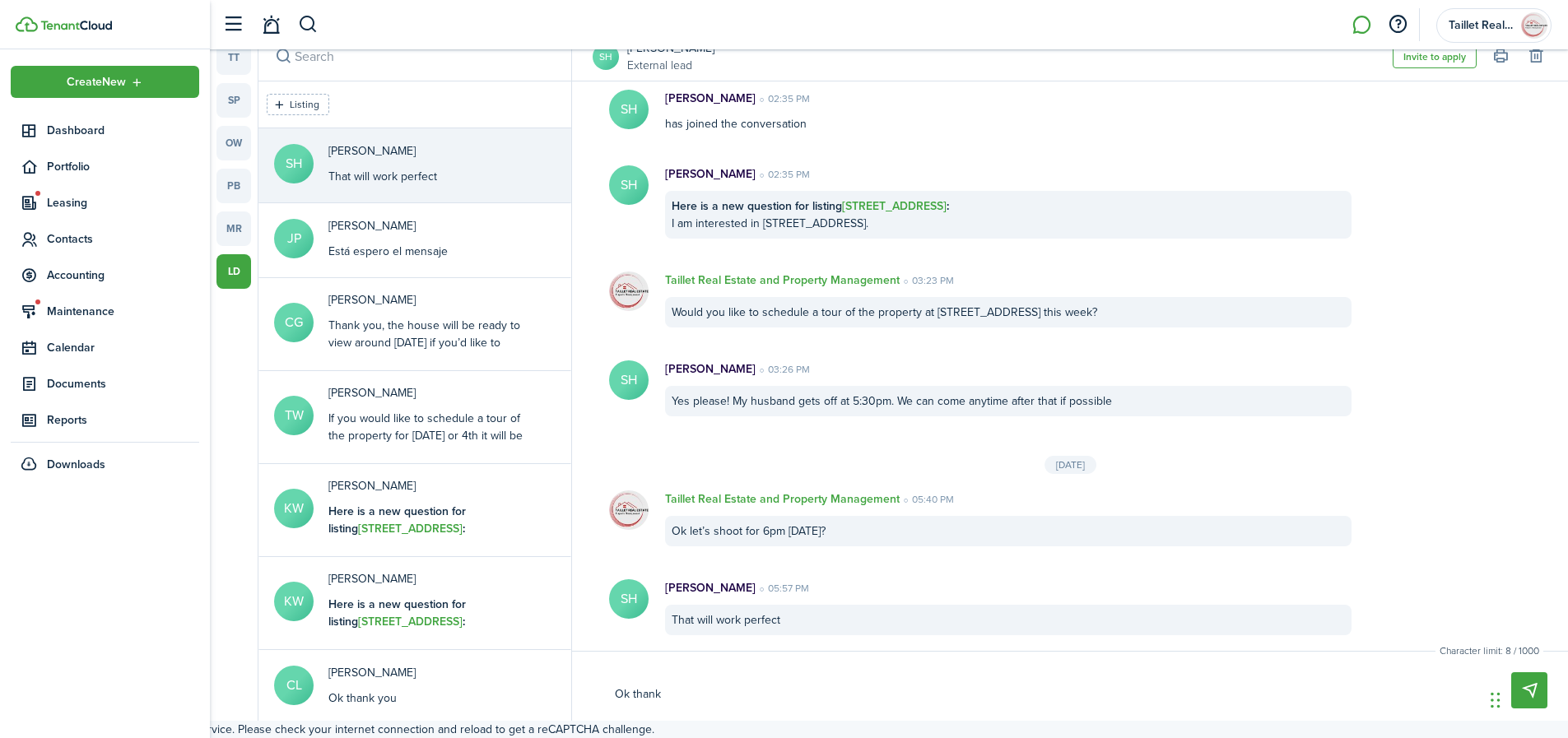
type textarea "Ok thank u"
type textarea "Ok thank [PERSON_NAME]"
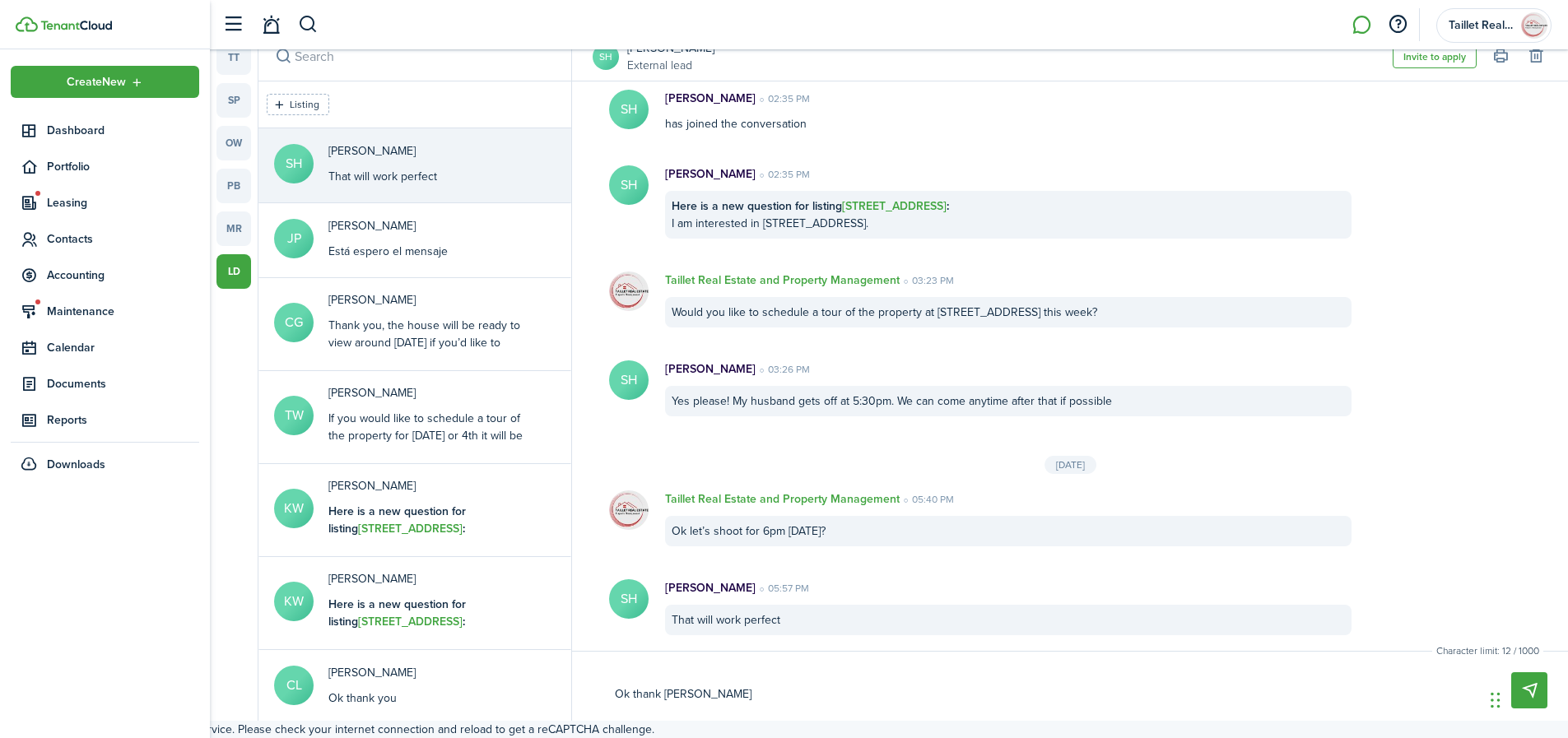
type textarea "Ok thank [PERSON_NAME]"
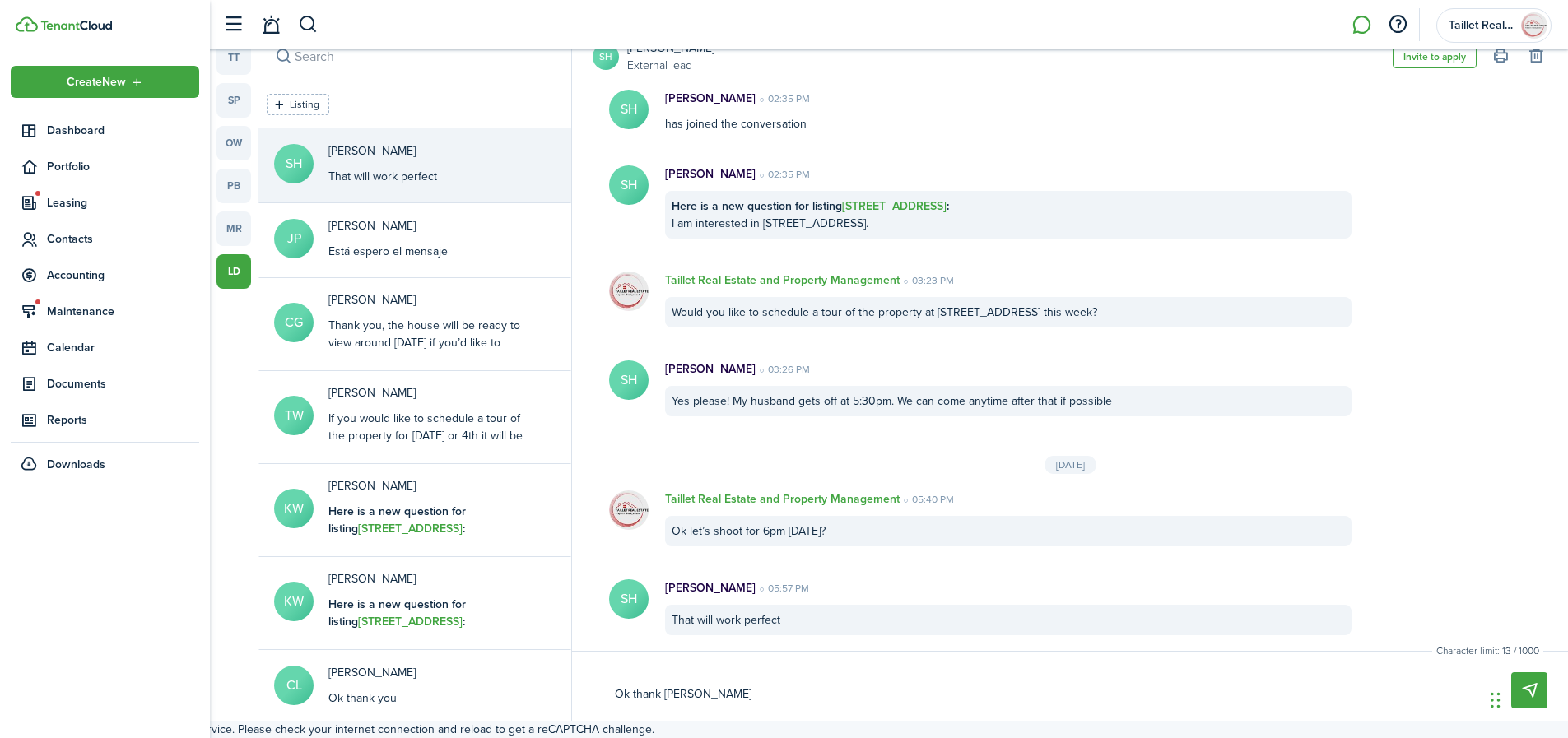
type textarea "Ok thank [PERSON_NAME]"
type textarea "Ok thank u"
type textarea "Ok thank"
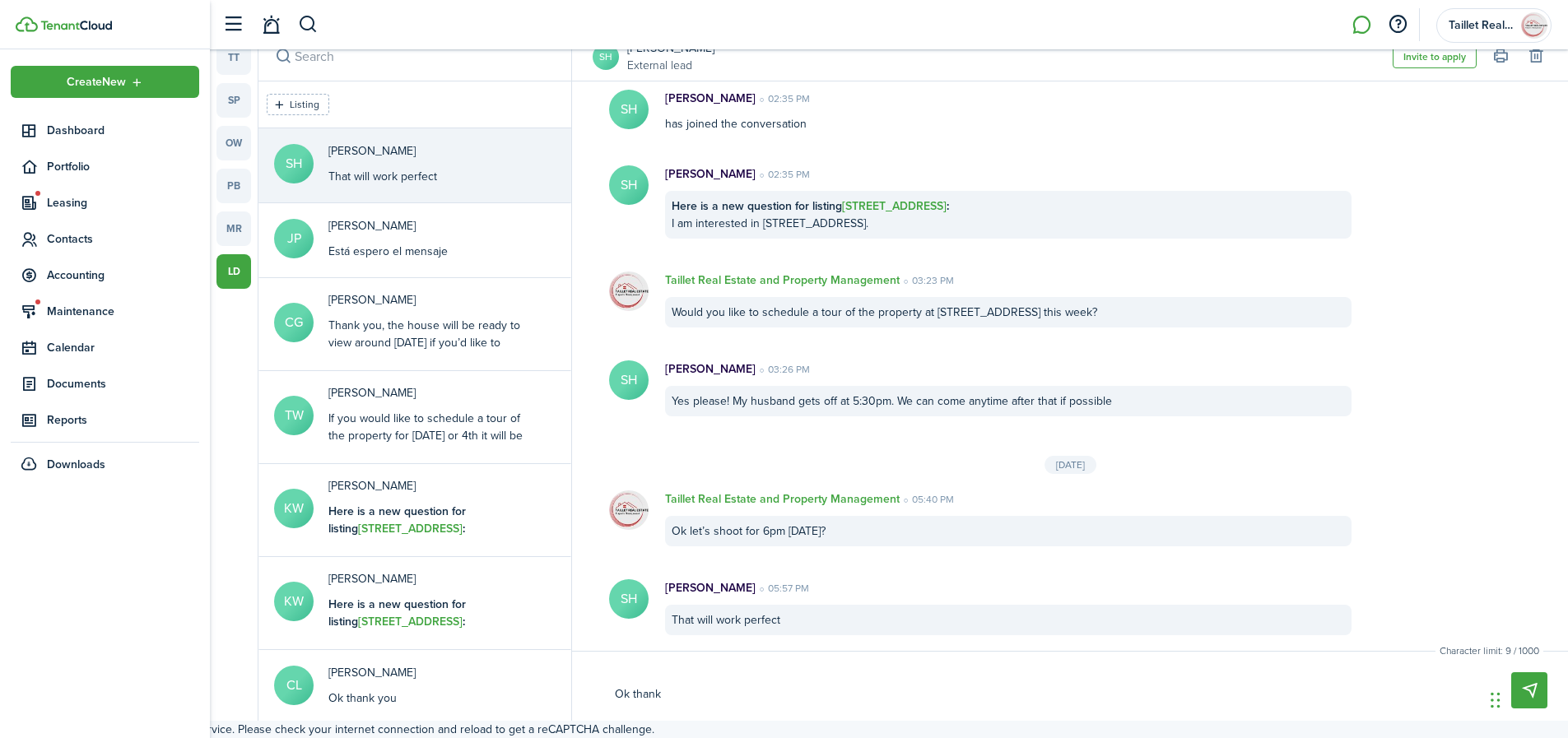
type textarea "Ok thank y"
type textarea "Ok thank yo"
type textarea "Ok thank you"
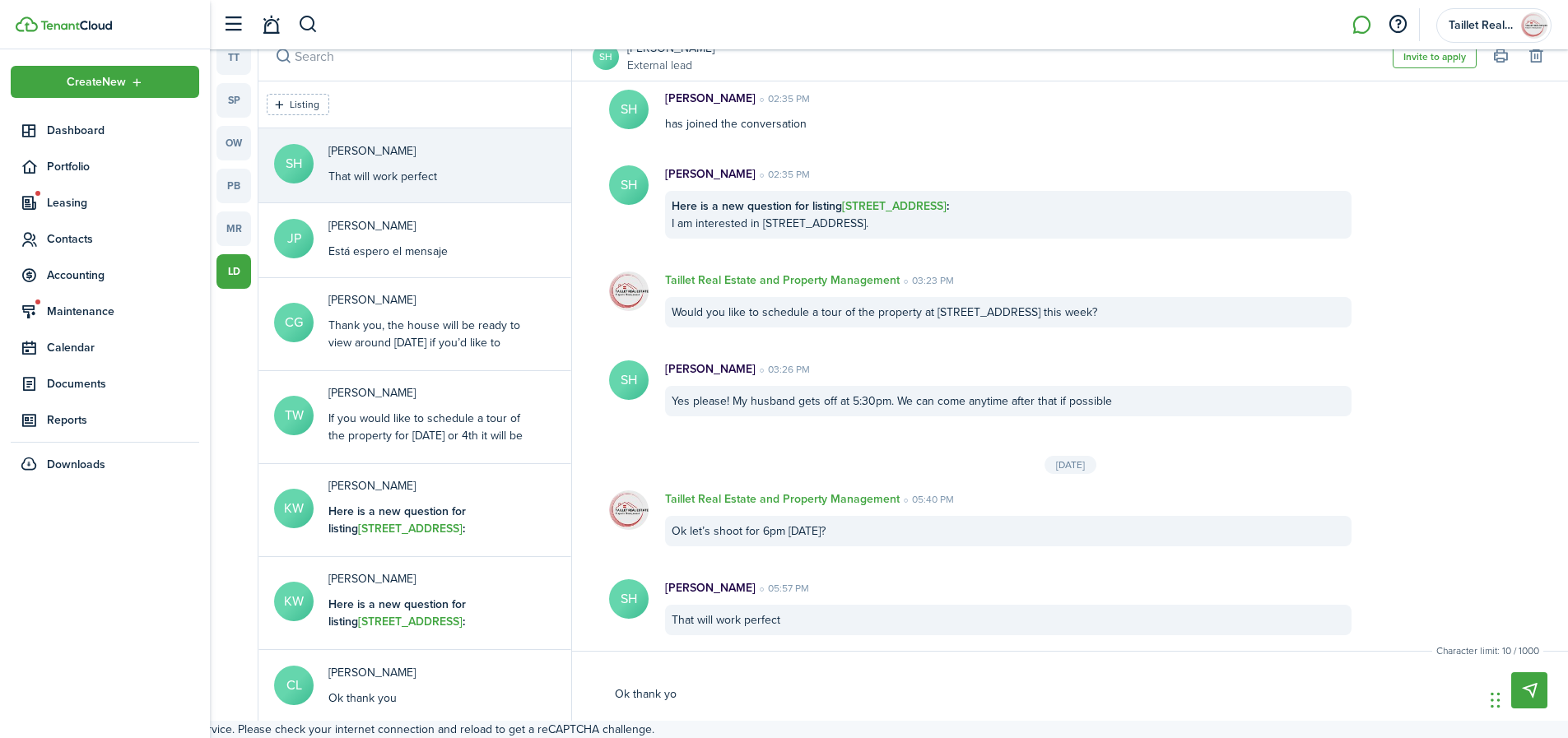
type textarea "Ok thank you"
type textarea "Ok thank you i"
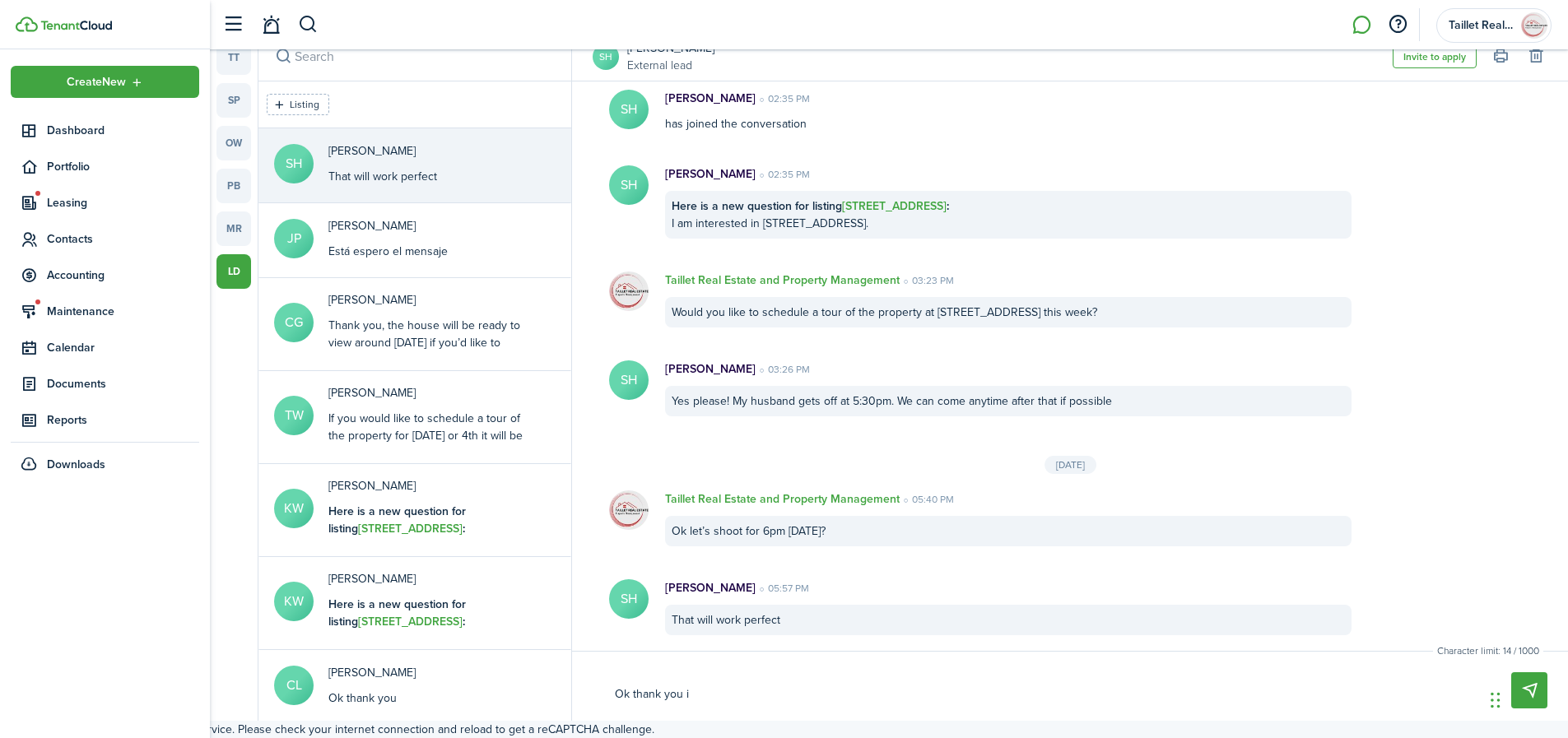
type textarea "Ok thank you i'"
type textarea "Ok thank you i'l"
type textarea "Ok thank you i'll"
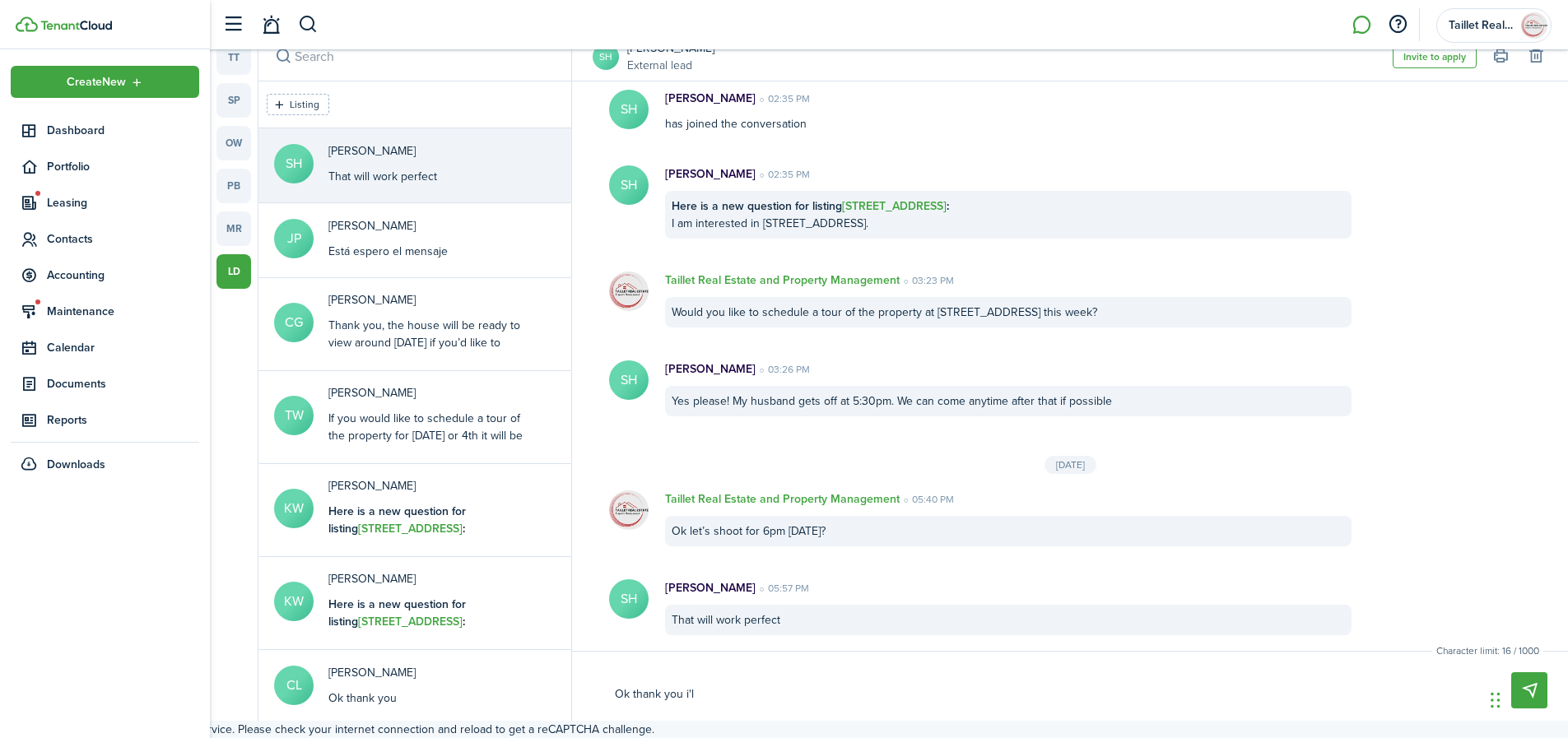
type textarea "Ok thank you i'll"
type textarea "Ok thank you i'll r"
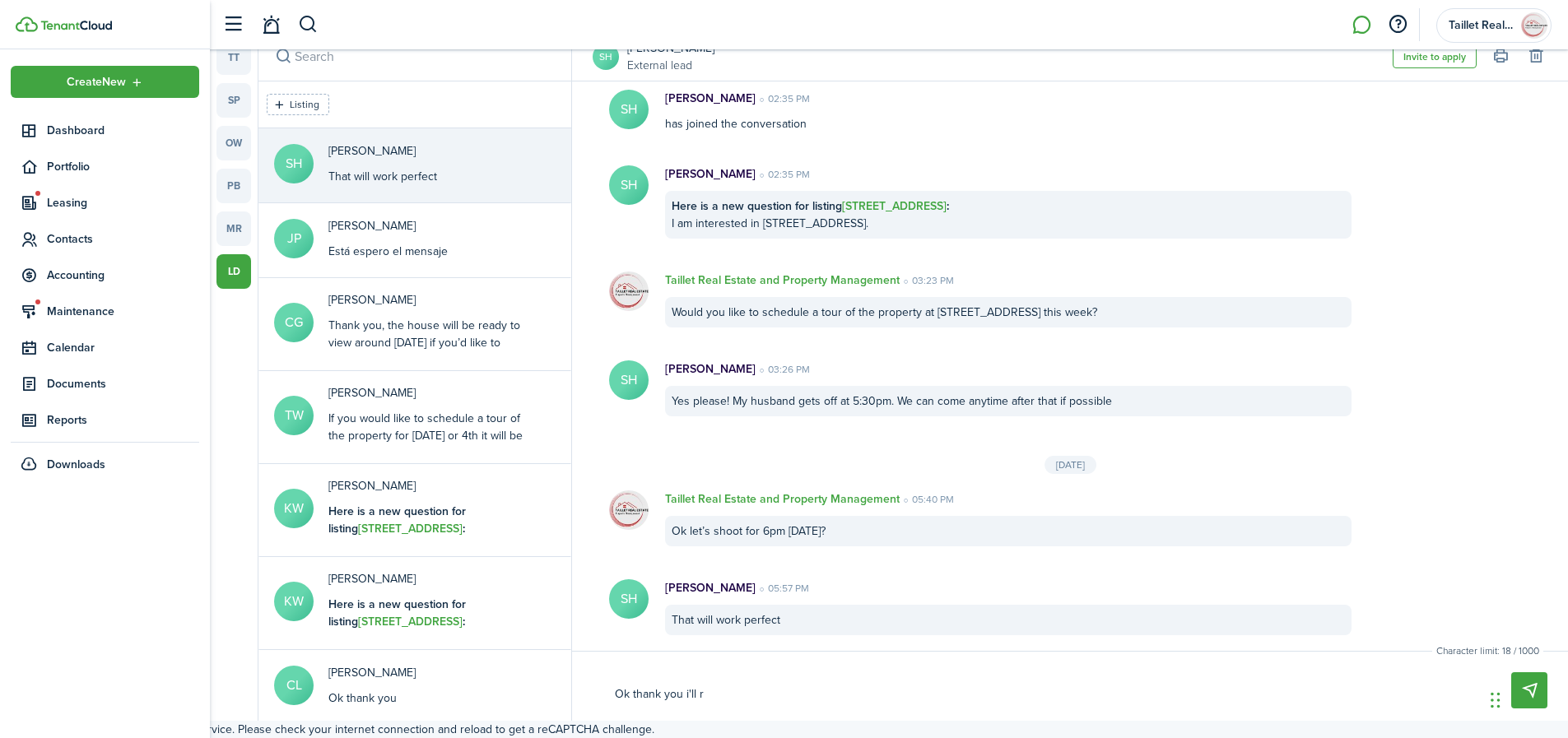
type textarea "Ok thank you i'll re"
type textarea "Ok thank you i'll rea"
type textarea "Ok thank you i'll reac"
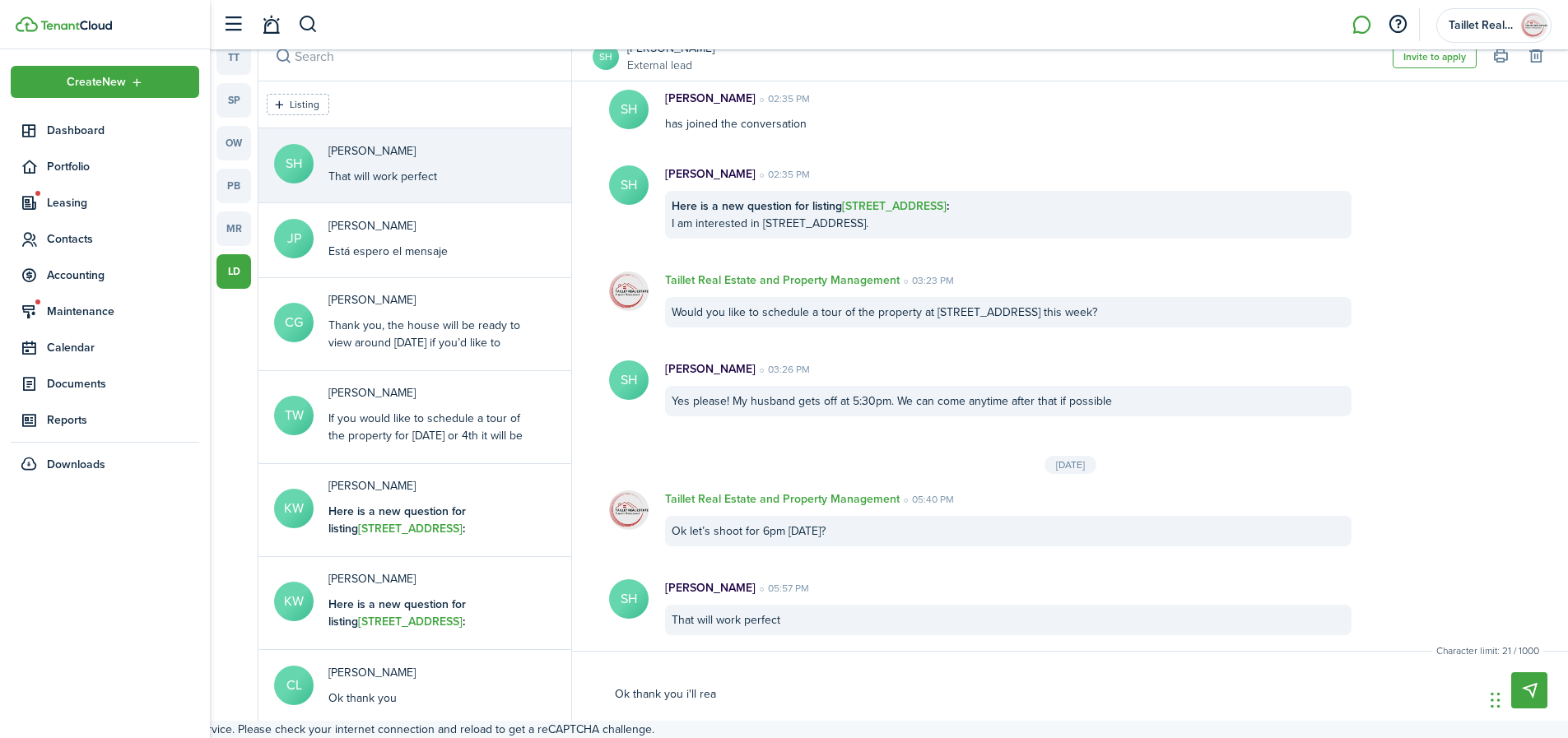
type textarea "Ok thank you i'll reac"
type textarea "Ok thank you i'll reach"
type textarea "Ok thank you i'll reach o"
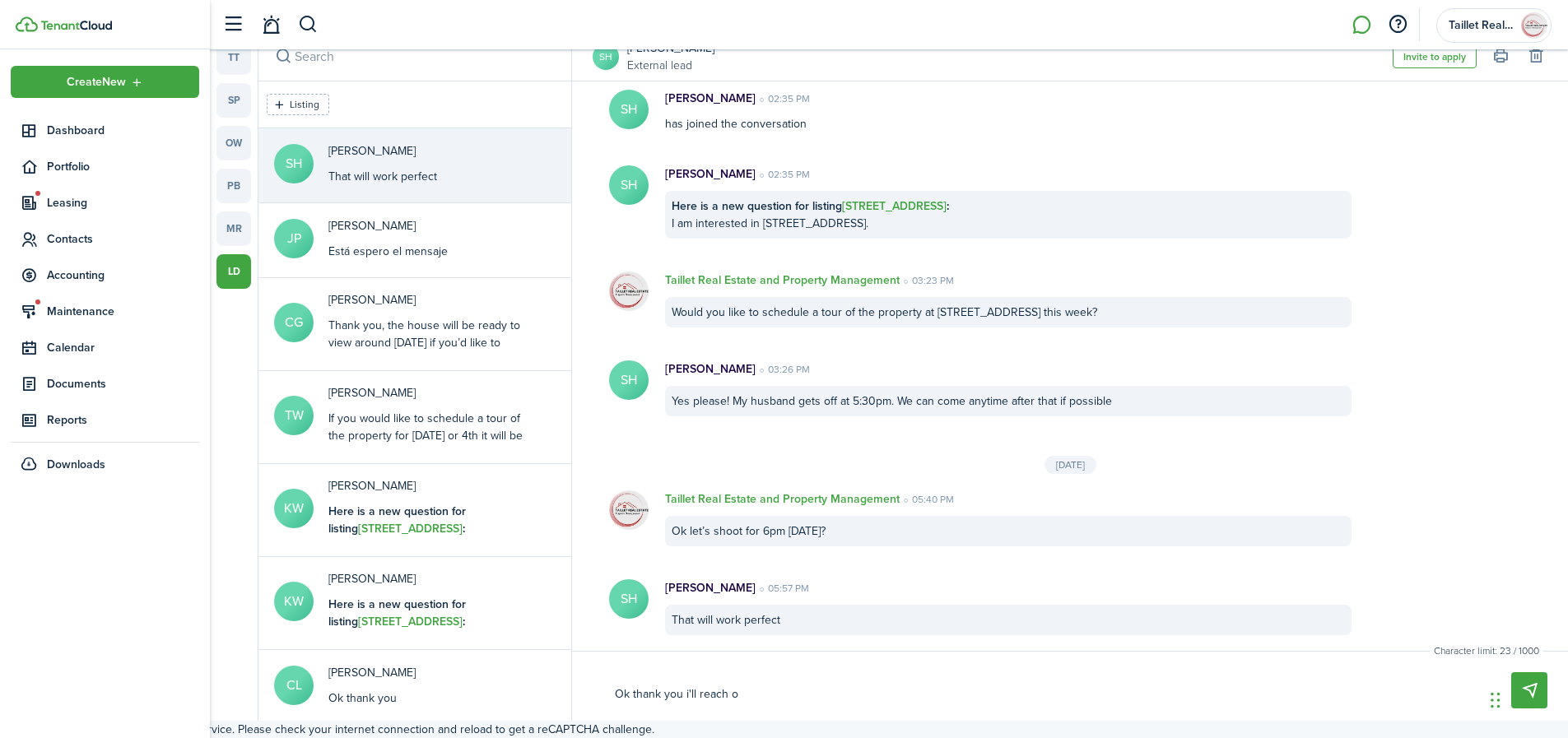
type textarea "Ok thank you i'll reach ou"
type textarea "Ok thank you i'll reach out"
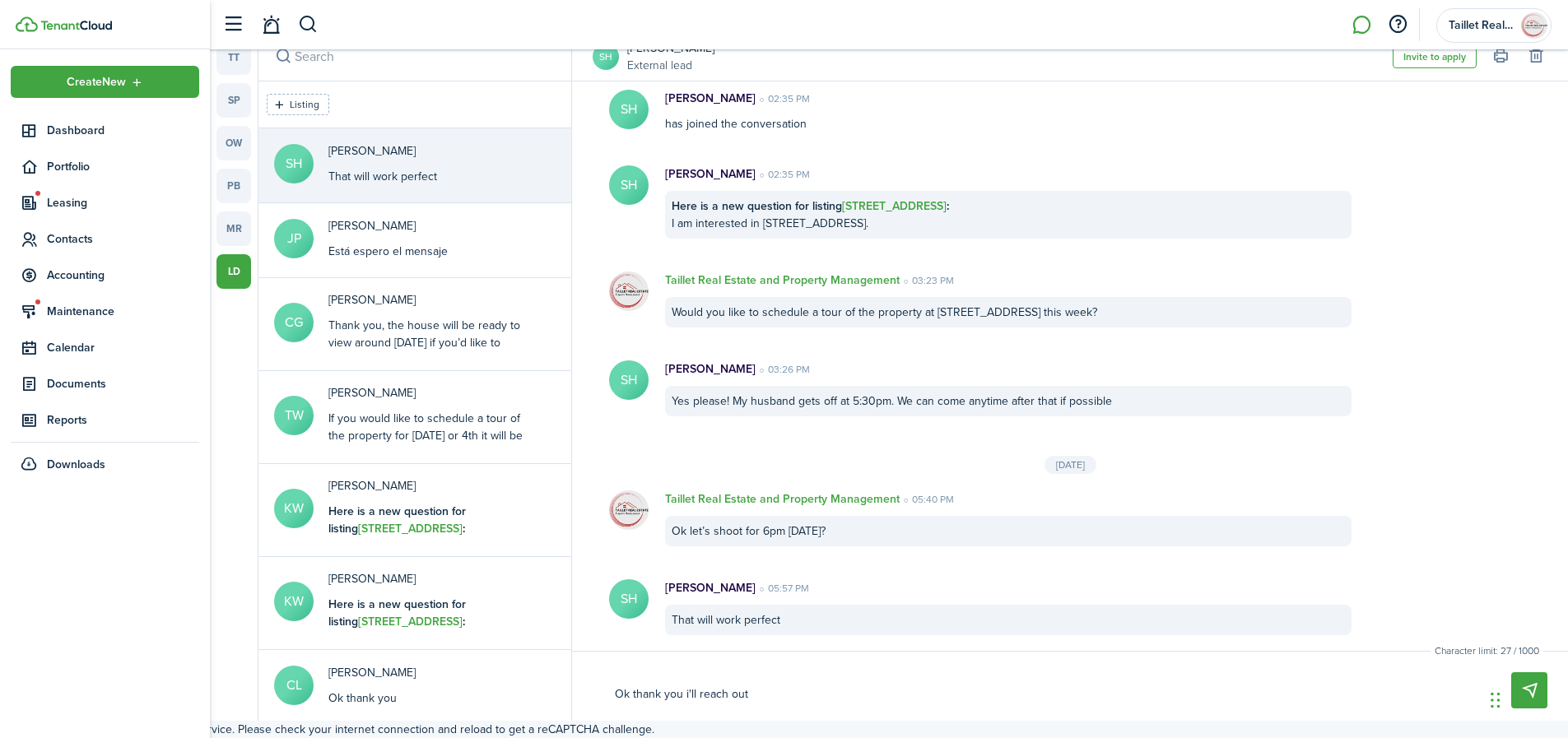
type textarea "Ok thank you i'll reach out"
type textarea "Ok thank you i'll reach out t"
type textarea "Ok thank you i'll reach out to"
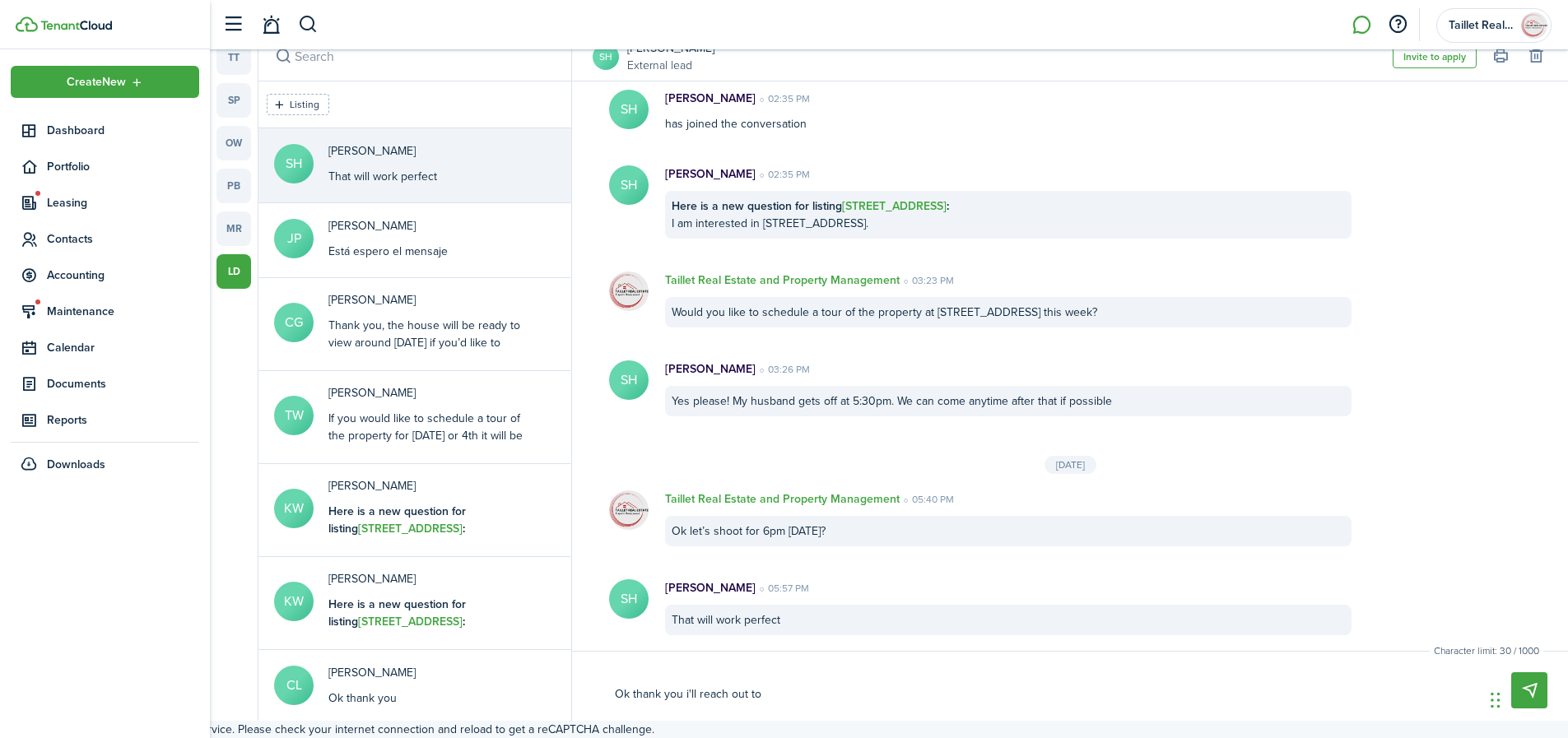
type textarea "Ok thank you i'll reach out [PERSON_NAME]"
type textarea "Ok thank you i'll reach out tomo"
type textarea "Ok thank you i'll reach out [PERSON_NAME]"
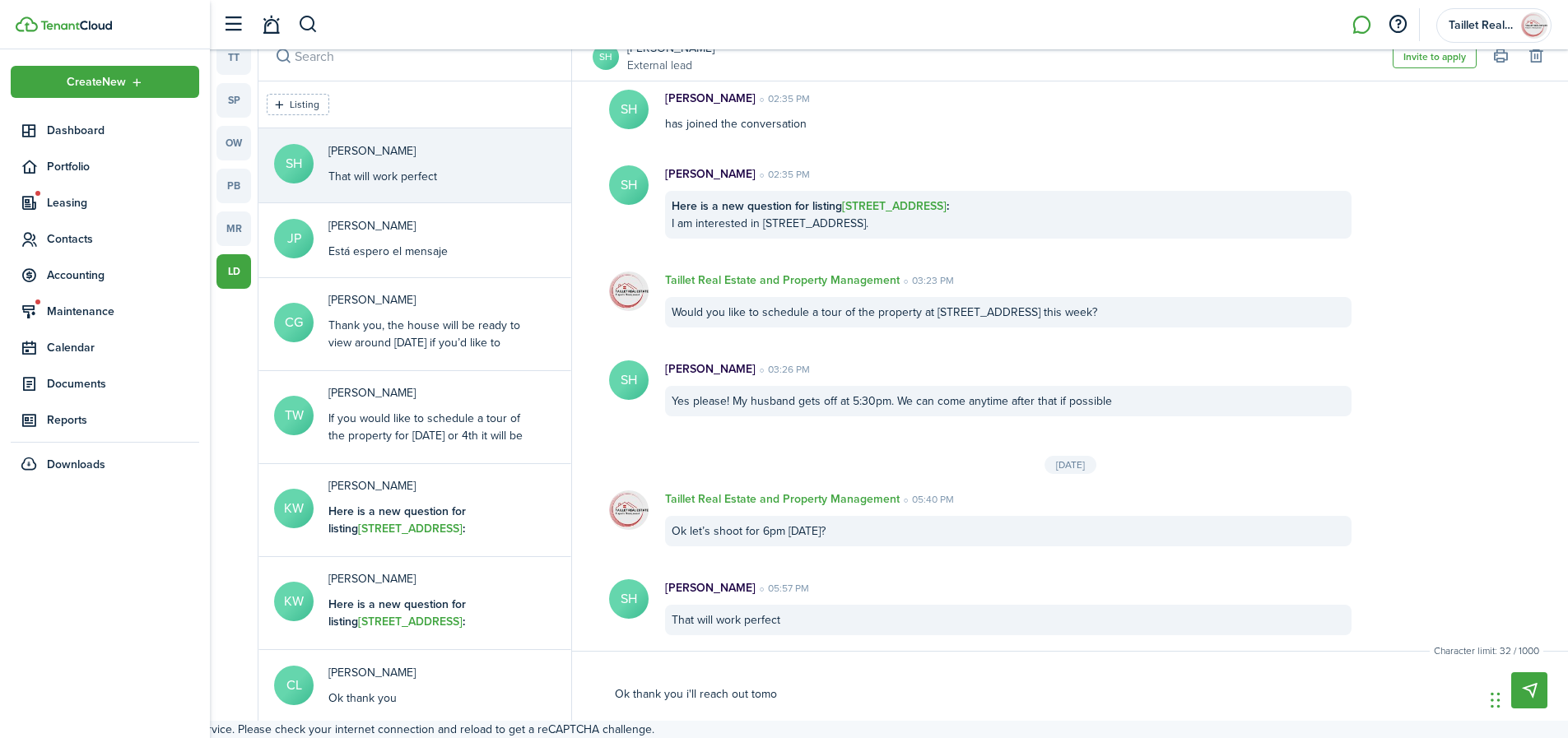
type textarea "Ok thank you i'll reach out [PERSON_NAME]"
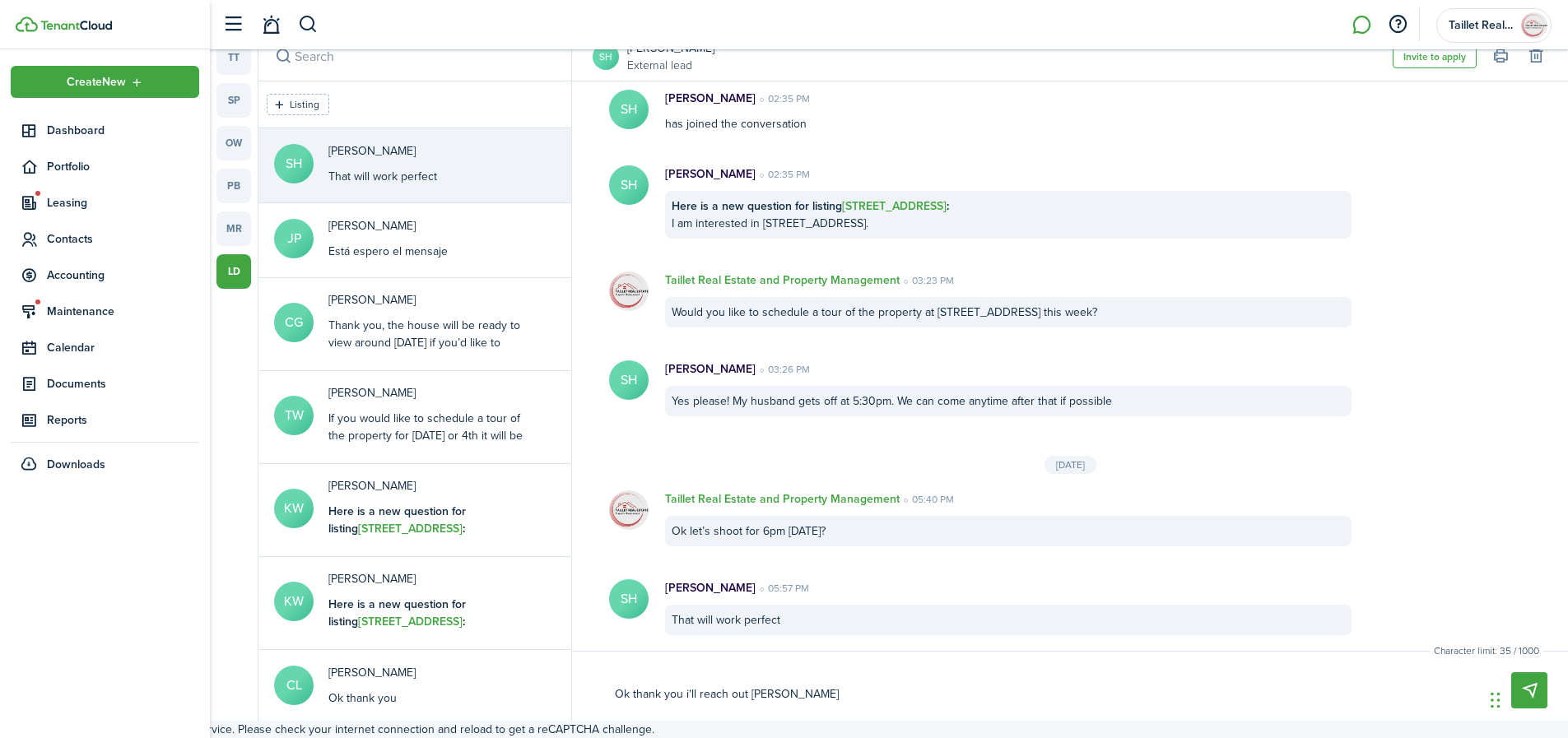
type textarea "Ok thank you i'll reach out [DATE]"
type textarea "Ok thank you i'll reach out [DATE] a"
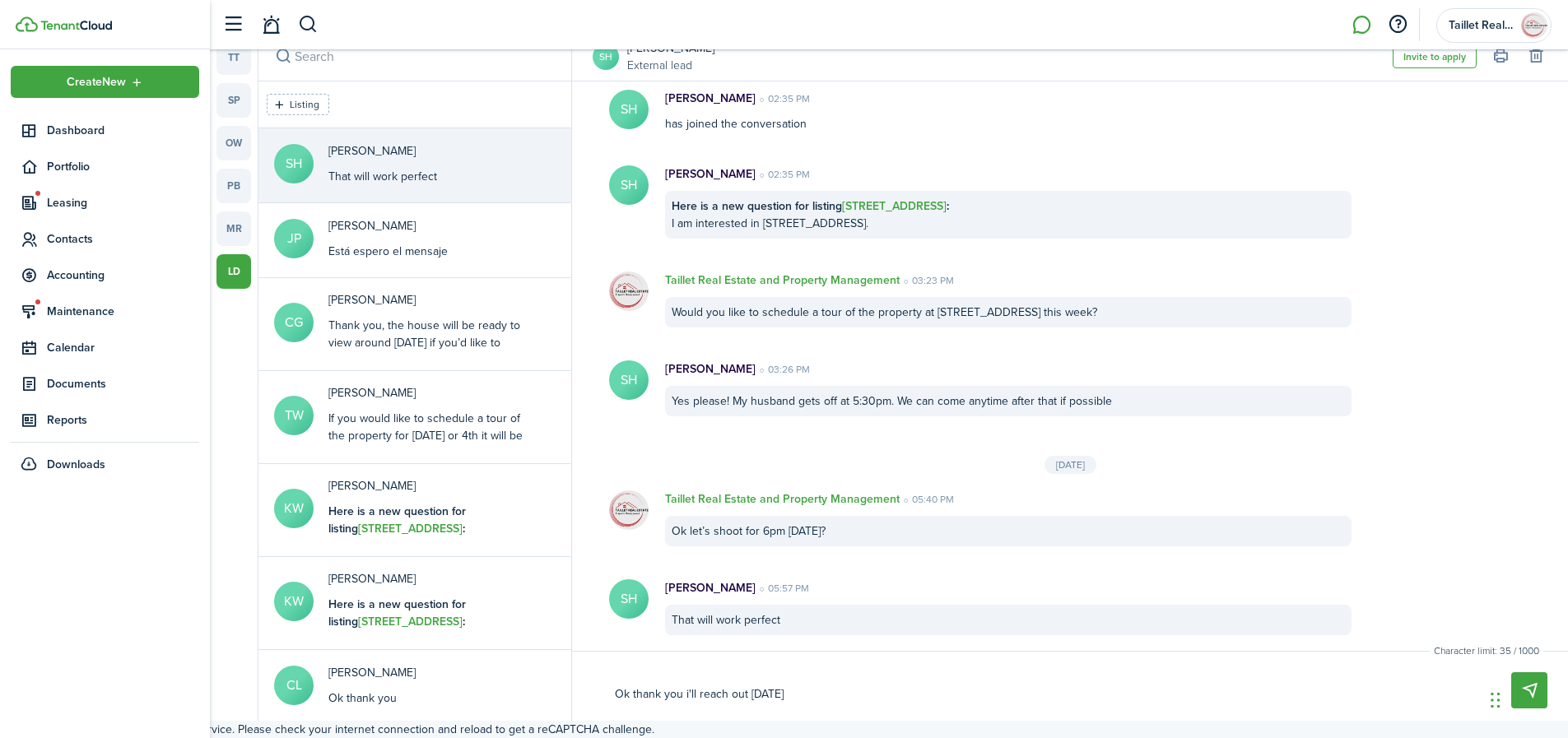
type textarea "Ok thank you i'll reach out [DATE] a"
type textarea "Ok thank you i'll reach out [DATE] ar"
type textarea "Ok thank you i'll reach out [DATE] [PERSON_NAME]"
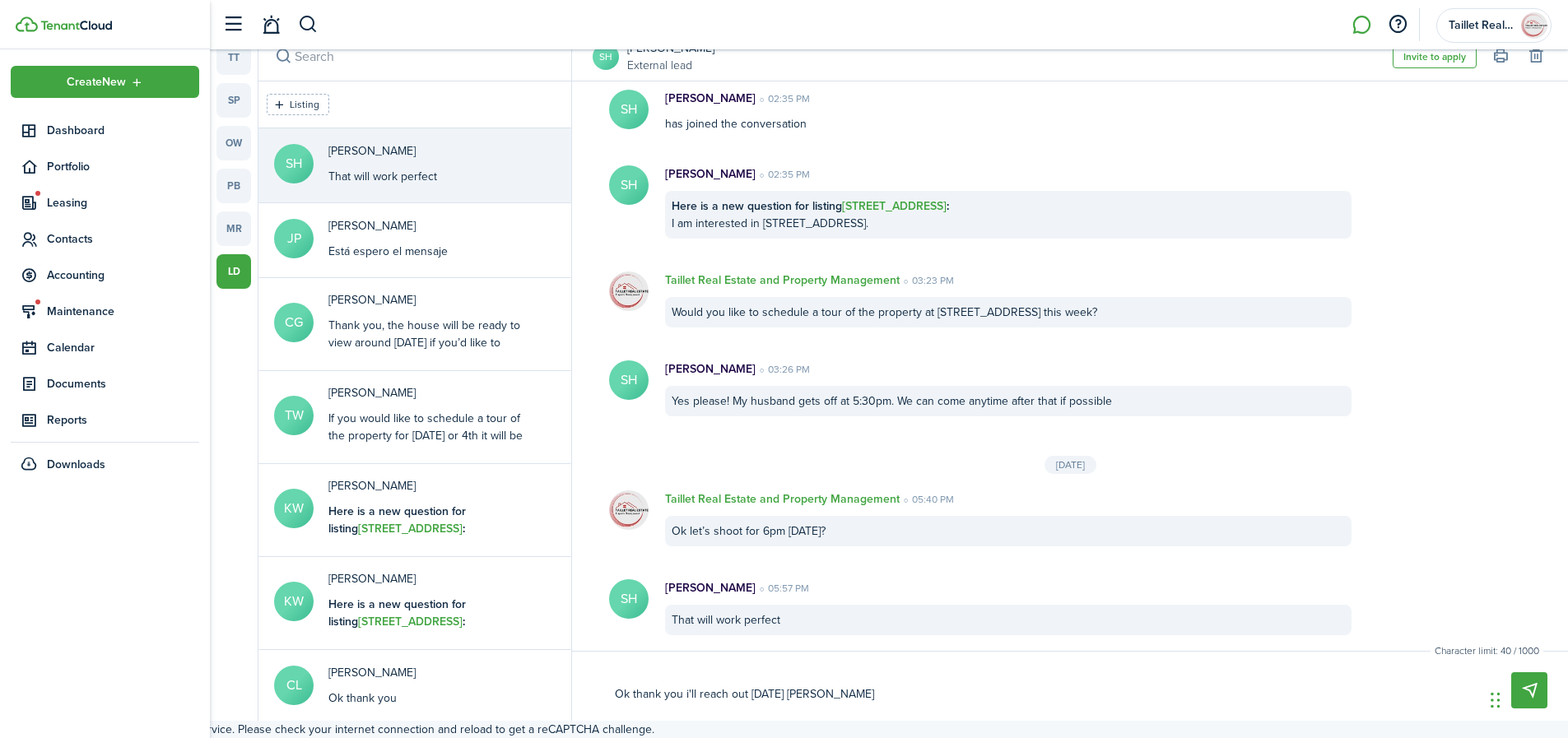
type textarea "Ok thank you i'll reach out [DATE] [PERSON_NAME]"
type textarea "Ok thank you i'll reach out [DATE] around"
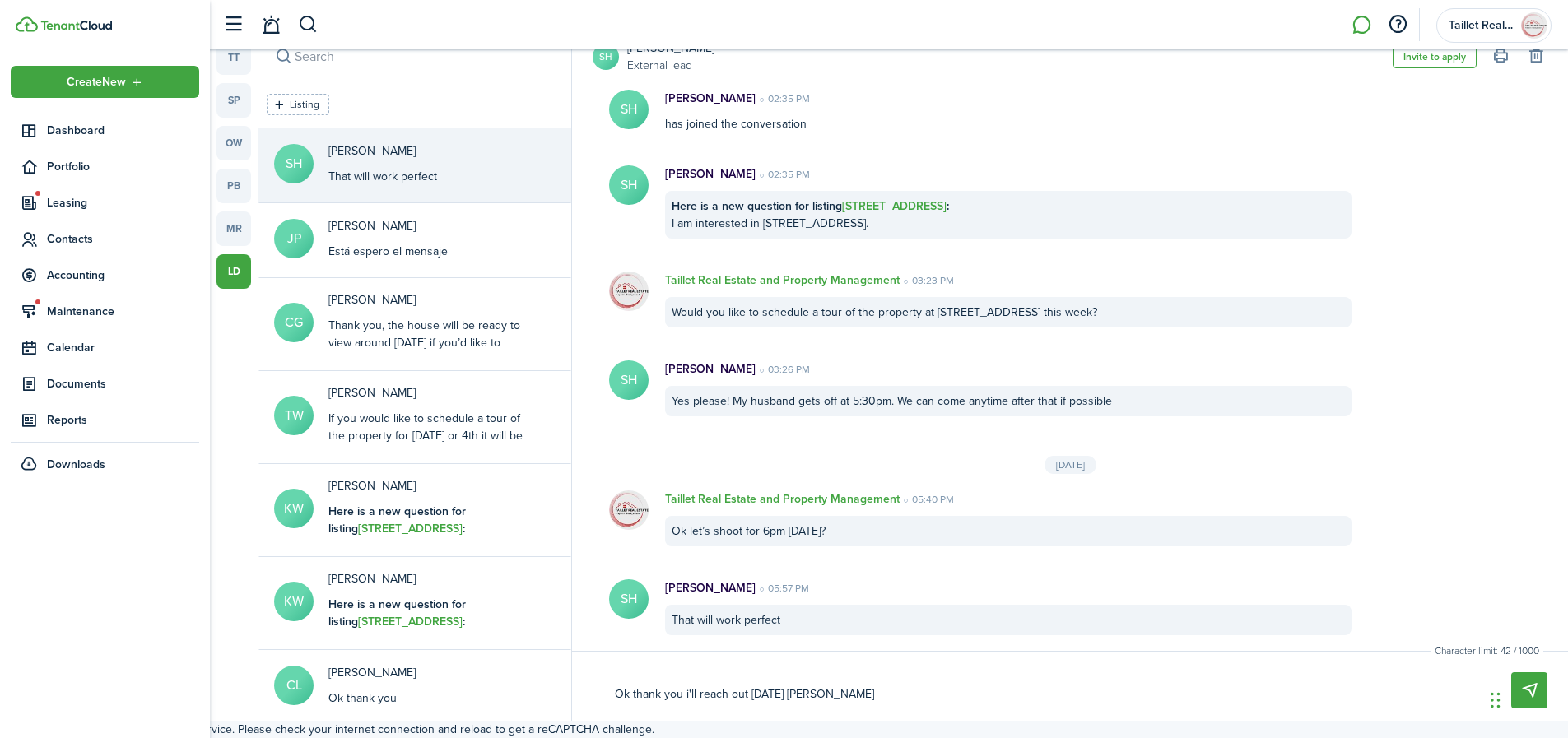
type textarea "Ok thank you i'll reach out [DATE] around"
type textarea "Ok thank you i'll reach out [DATE] around 5"
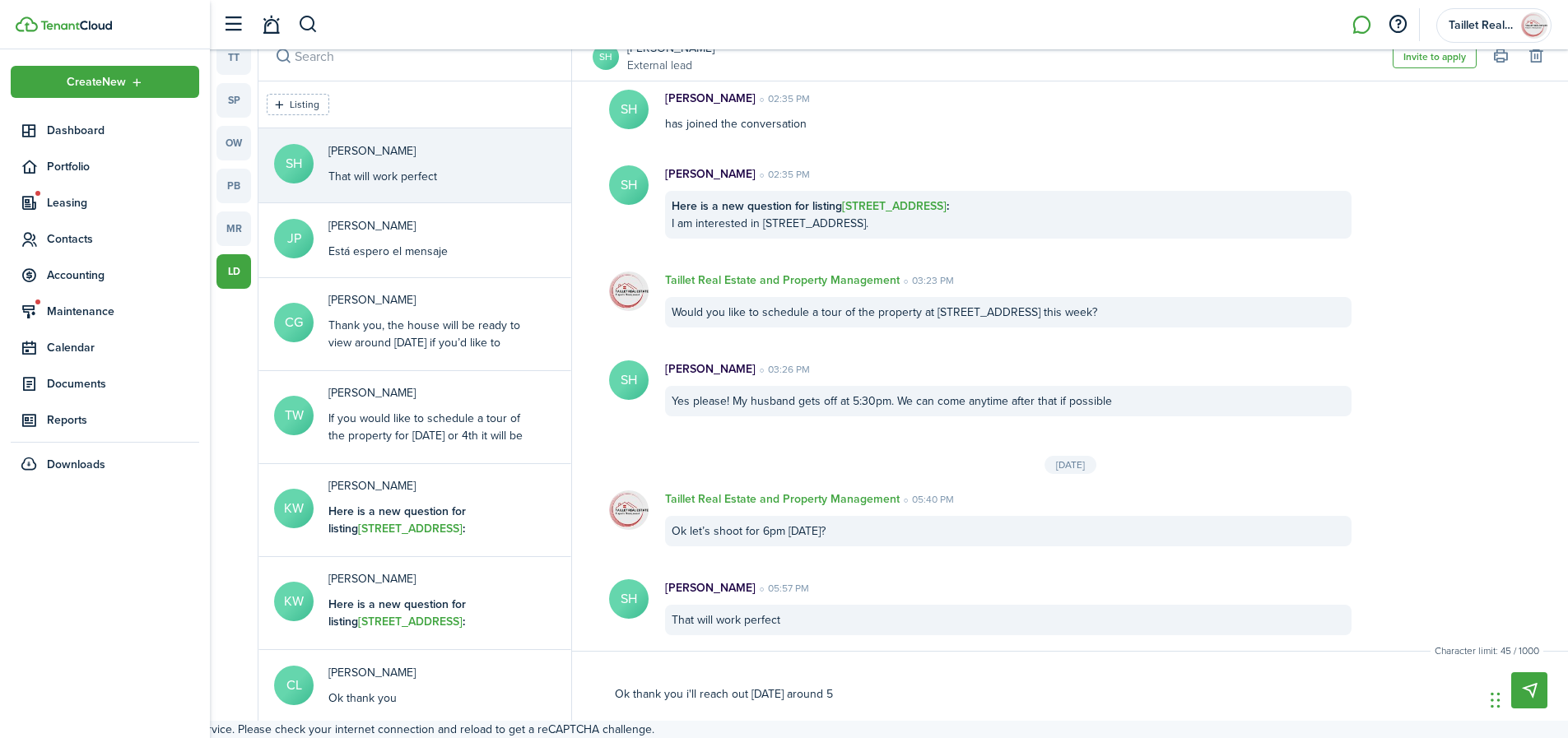
type textarea "Ok thank you i'll reach out [DATE] around 5:"
type textarea "Ok thank you i'll reach out [DATE] around 5:3"
type textarea "Ok thank you i'll reach out [DATE] around 5:30"
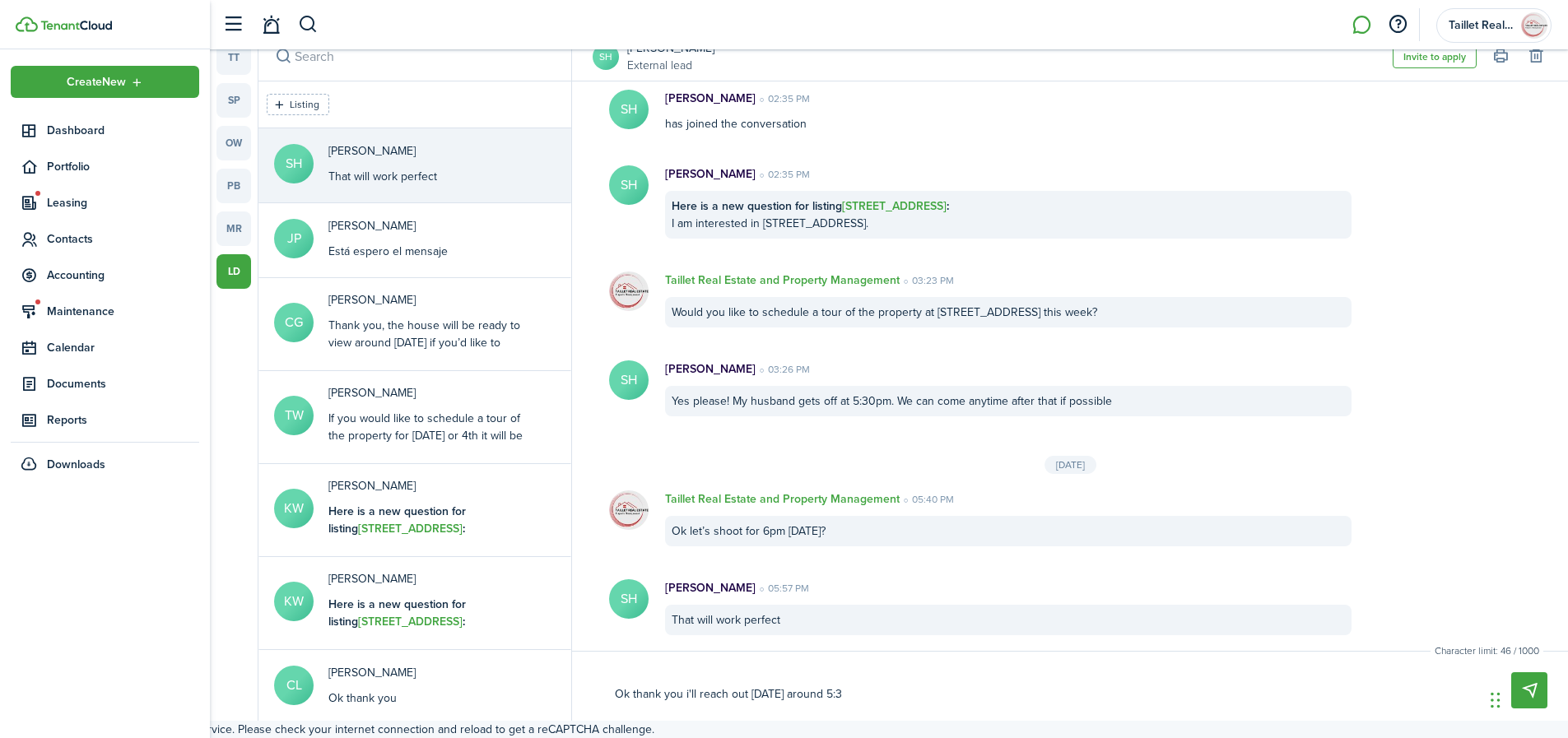
type textarea "Ok thank you i'll reach out [DATE] around 5:30"
type textarea "Ok thank you i'll reach out [DATE] around 5:30 t"
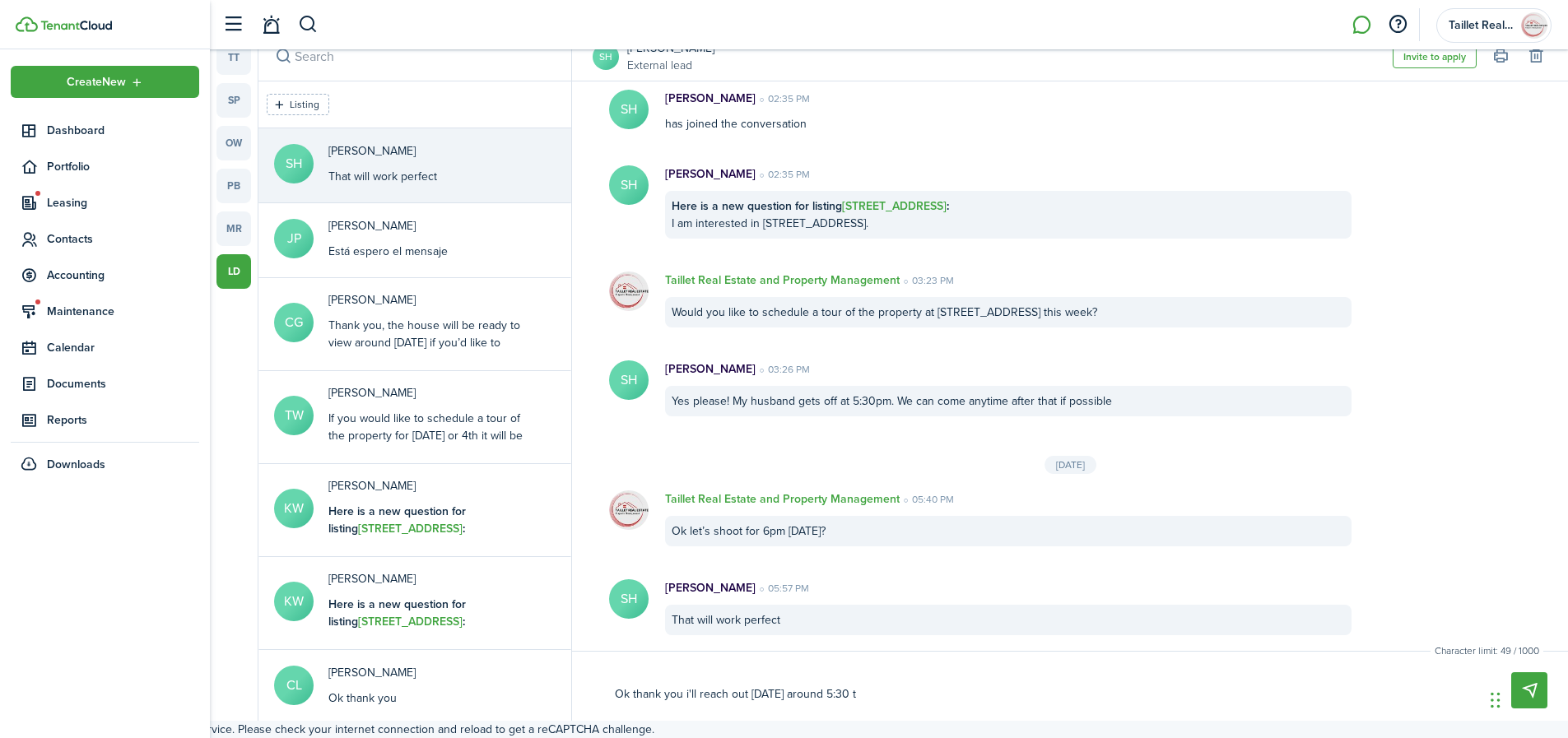
type textarea "Ok thank you i'll reach out [DATE] around 5:30 to"
type textarea "Ok thank you i'll reach out [DATE] around 5:30 to m"
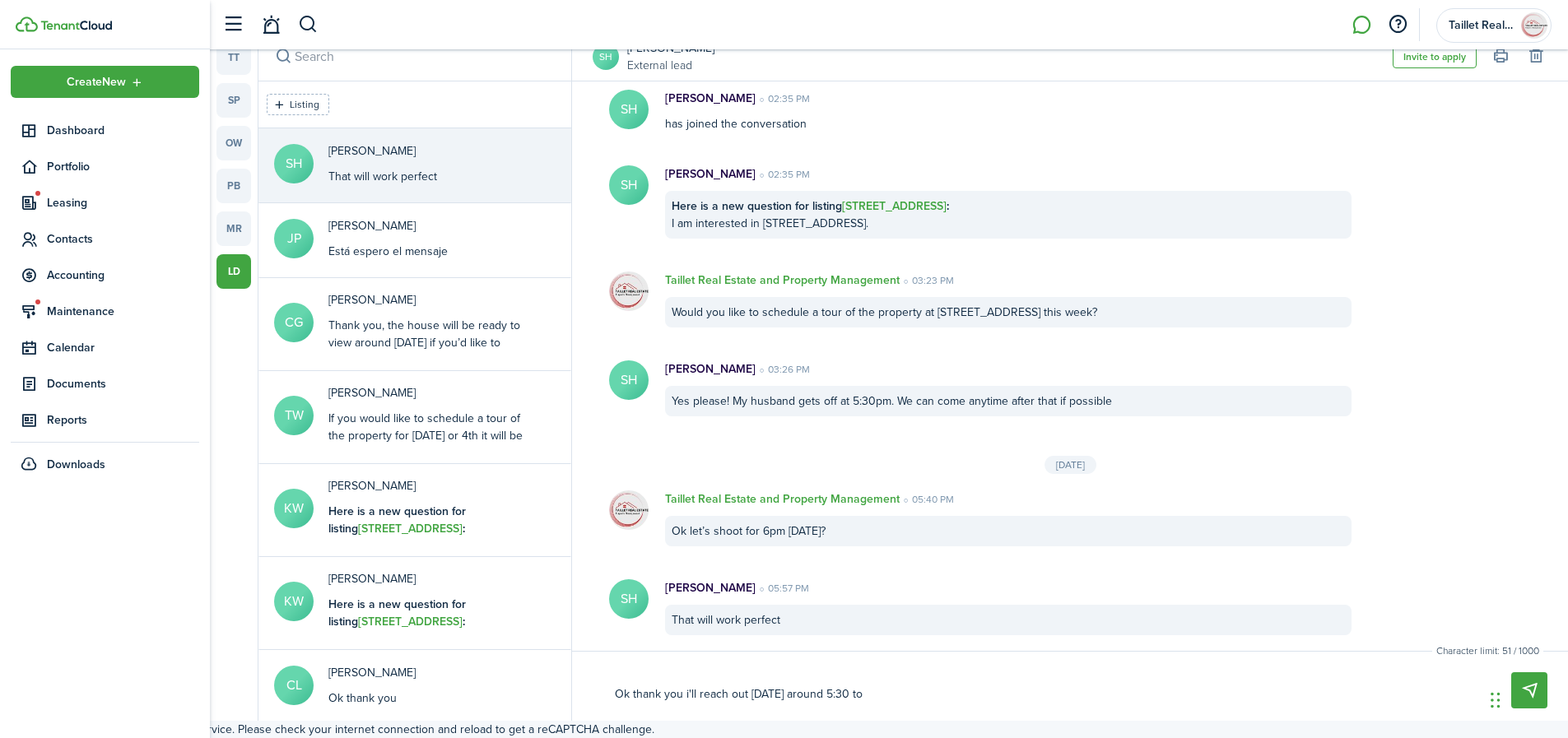
type textarea "Ok thank you i'll reach out [DATE] around 5:30 to m"
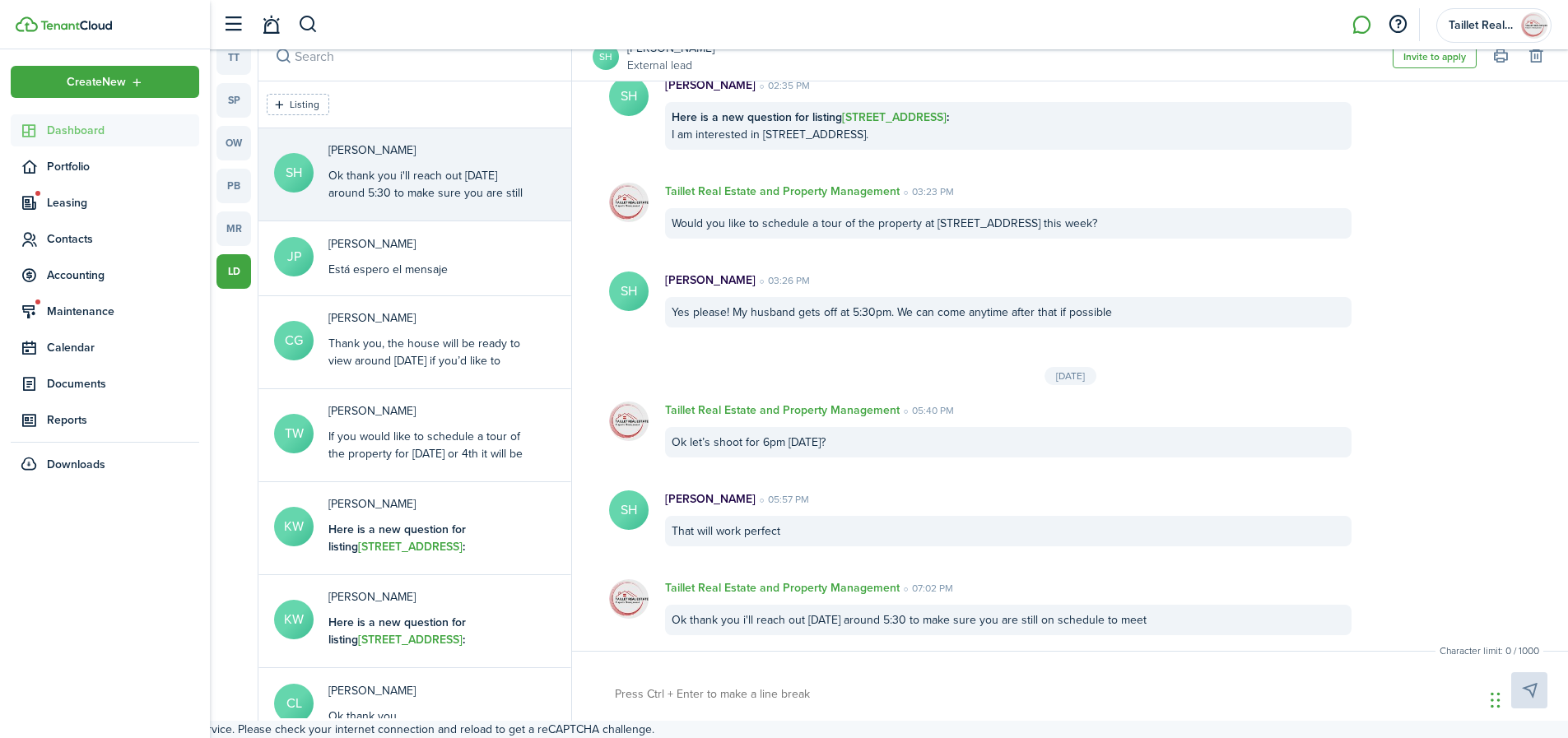
click at [64, 137] on span "Dashboard" at bounding box center [123, 130] width 152 height 17
